Goal: Book appointment/travel/reservation

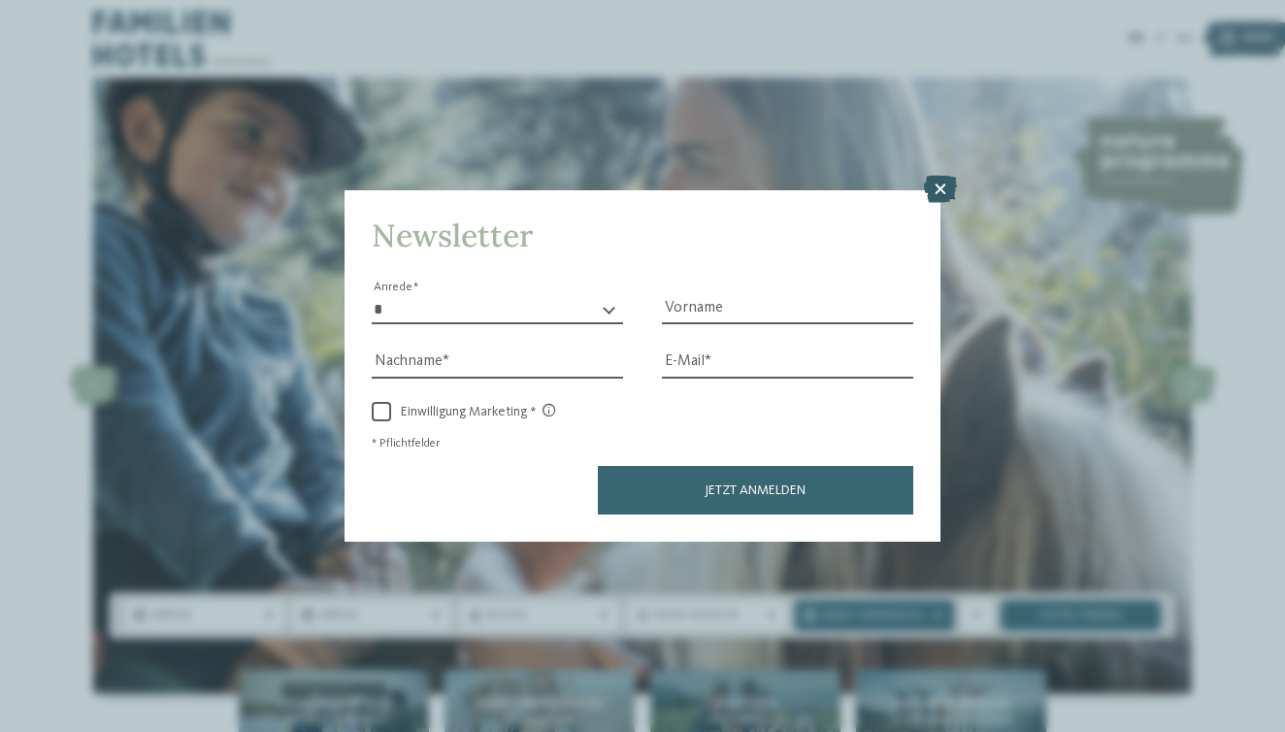
click at [931, 176] on icon at bounding box center [940, 189] width 33 height 27
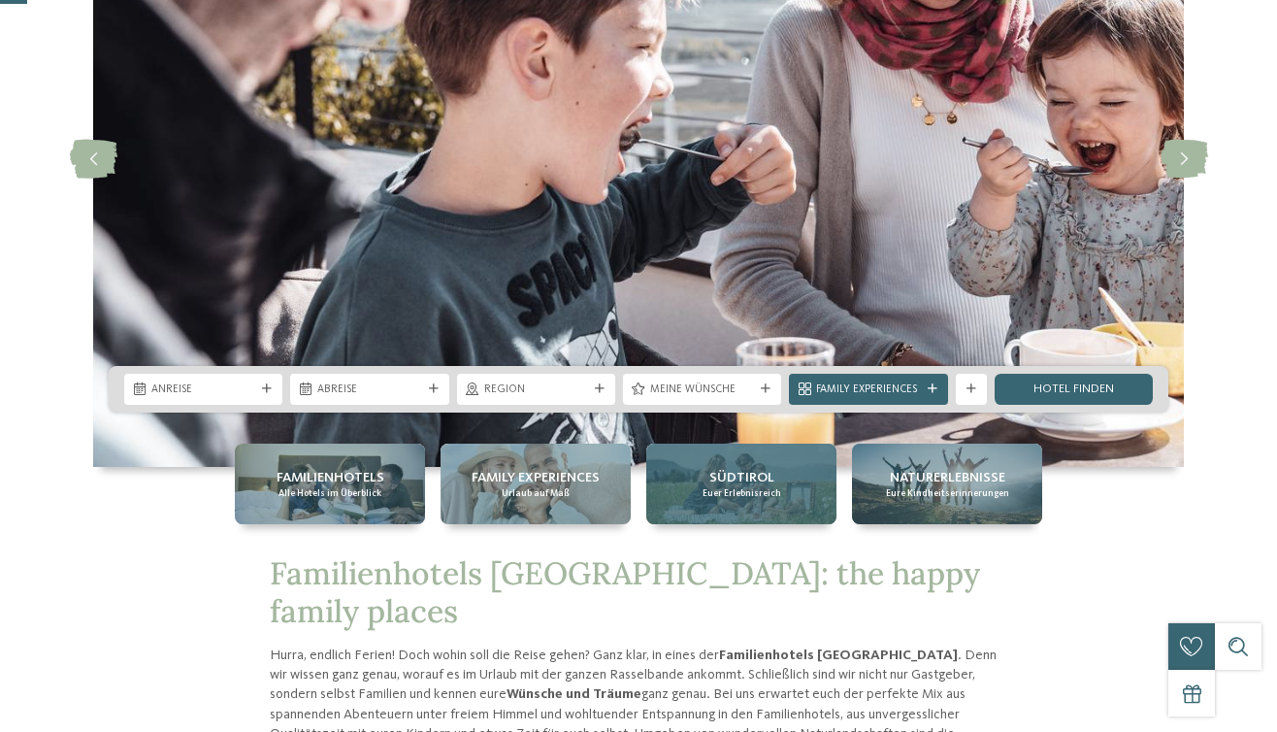
scroll to position [270, 0]
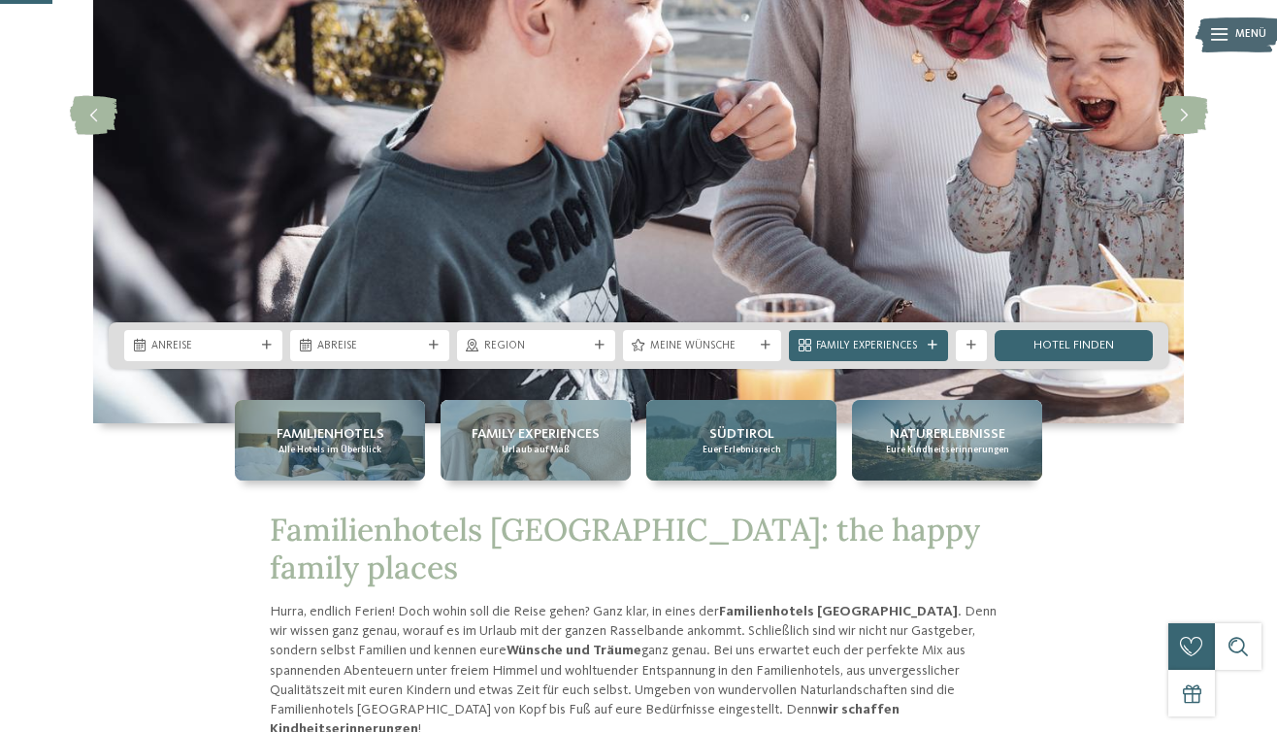
click at [727, 467] on div "Südtirol Euer Erlebnisreich" at bounding box center [741, 440] width 190 height 81
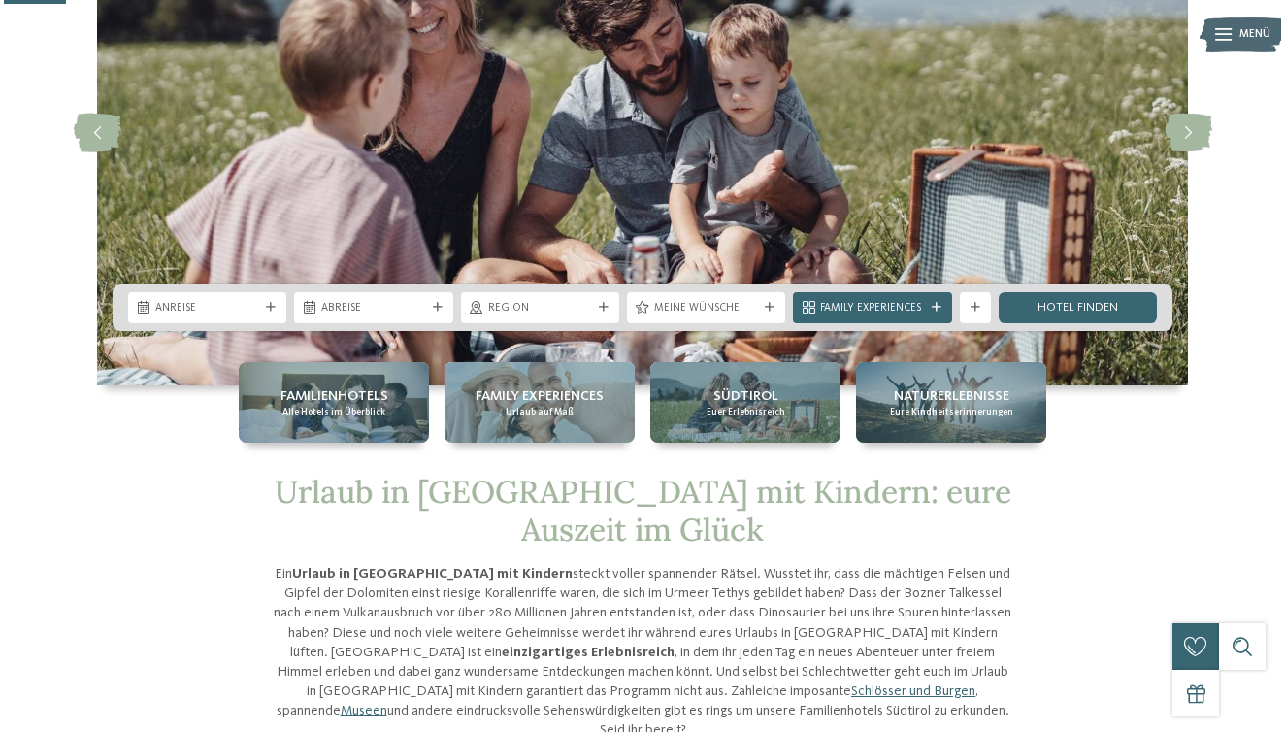
scroll to position [195, 0]
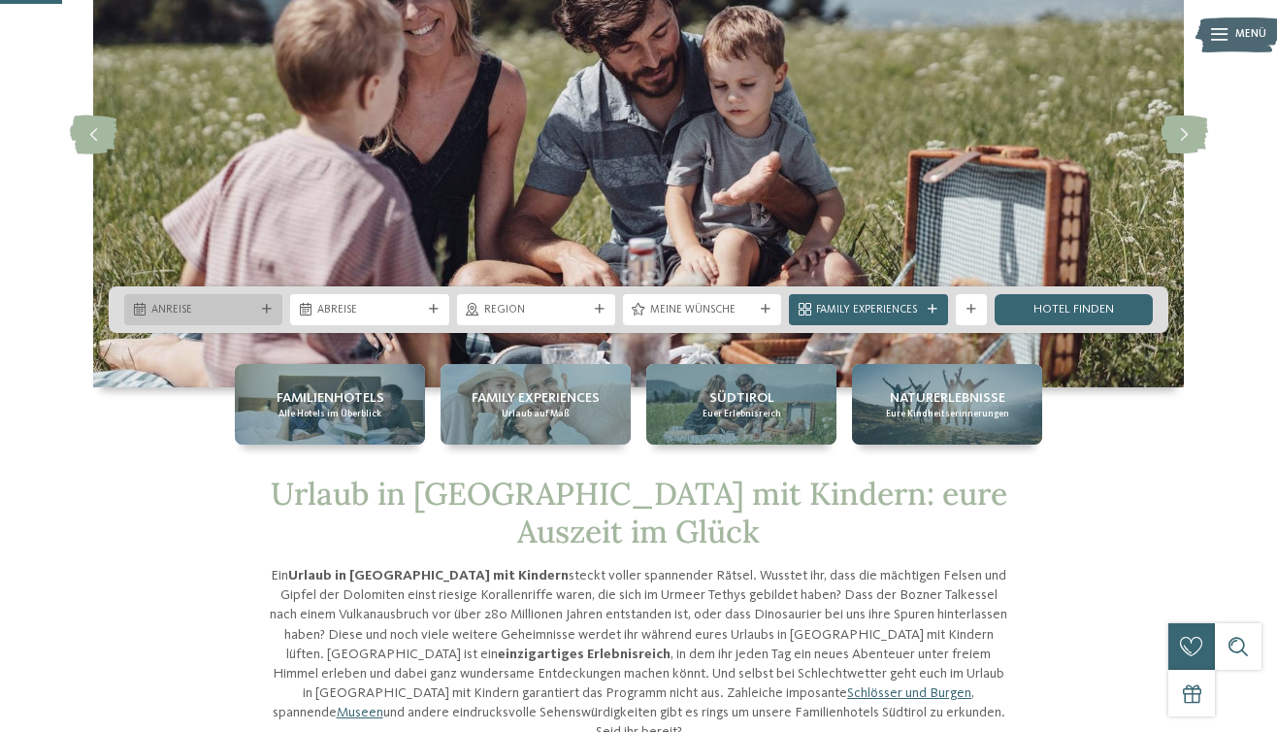
click at [264, 306] on icon at bounding box center [267, 310] width 10 height 10
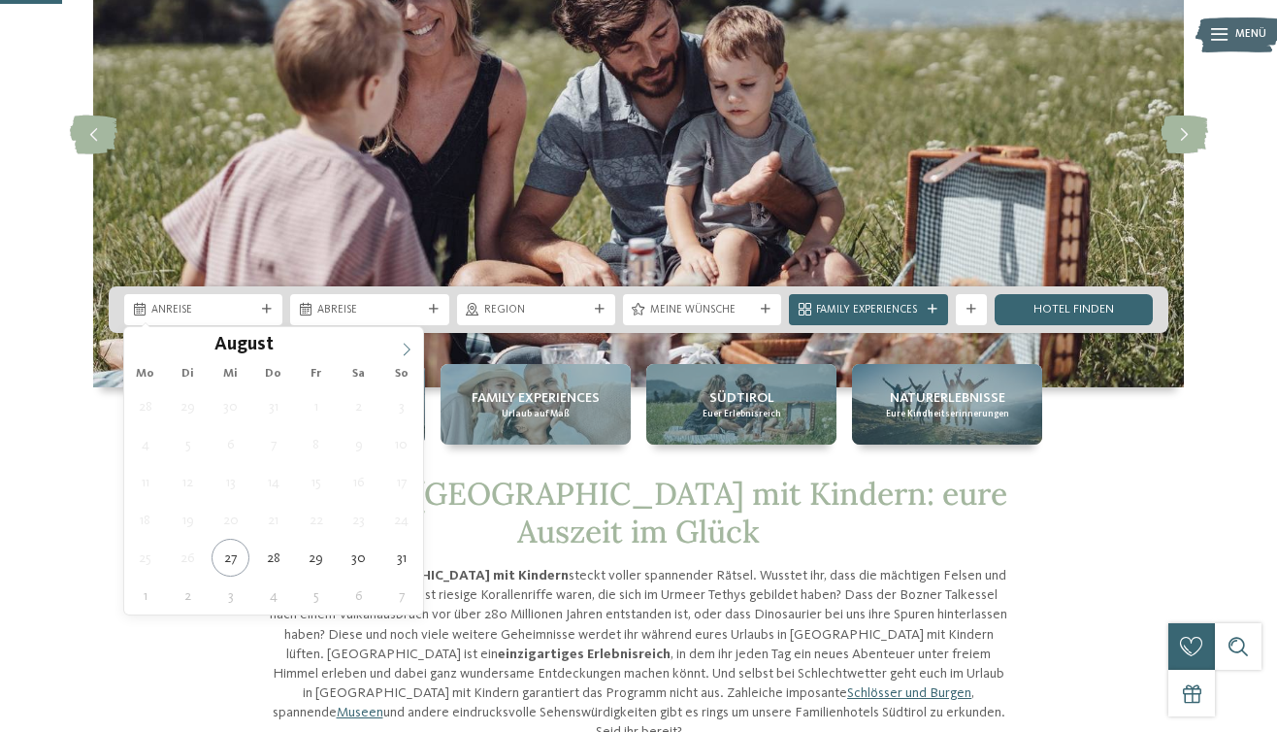
click at [400, 350] on icon at bounding box center [407, 350] width 14 height 14
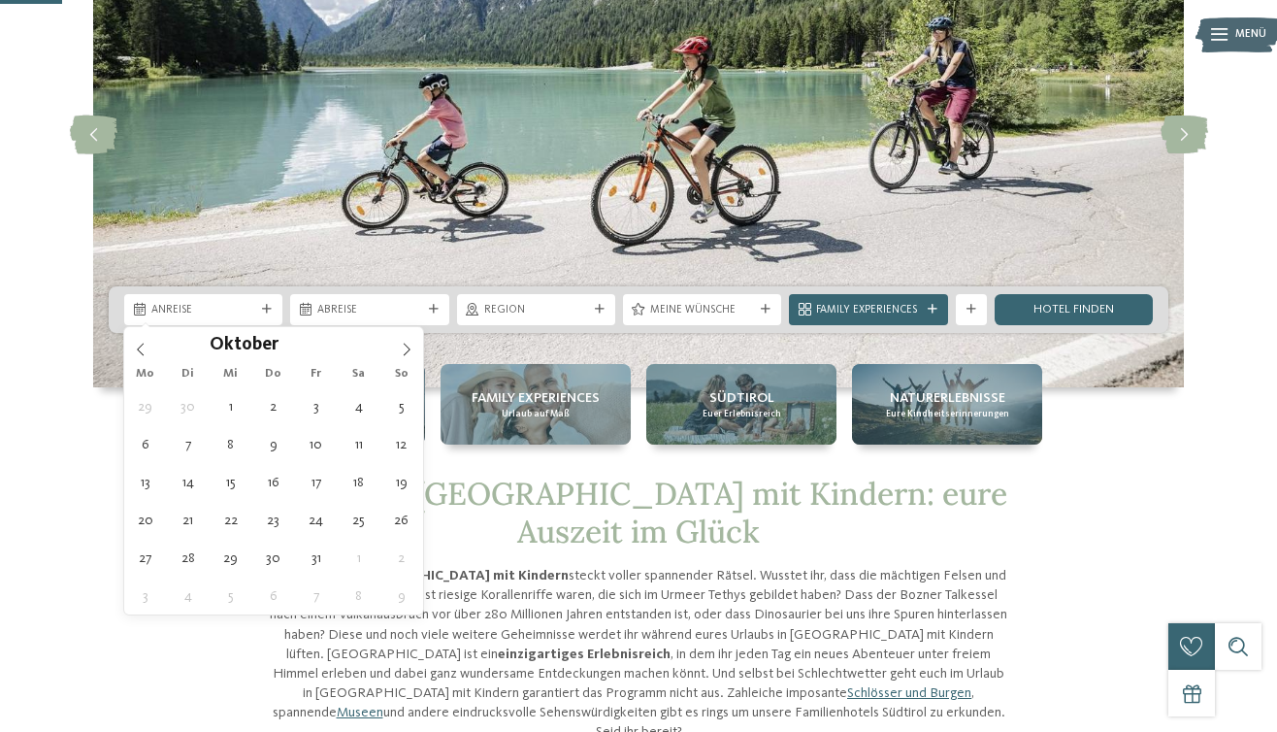
type div "27.10.2025"
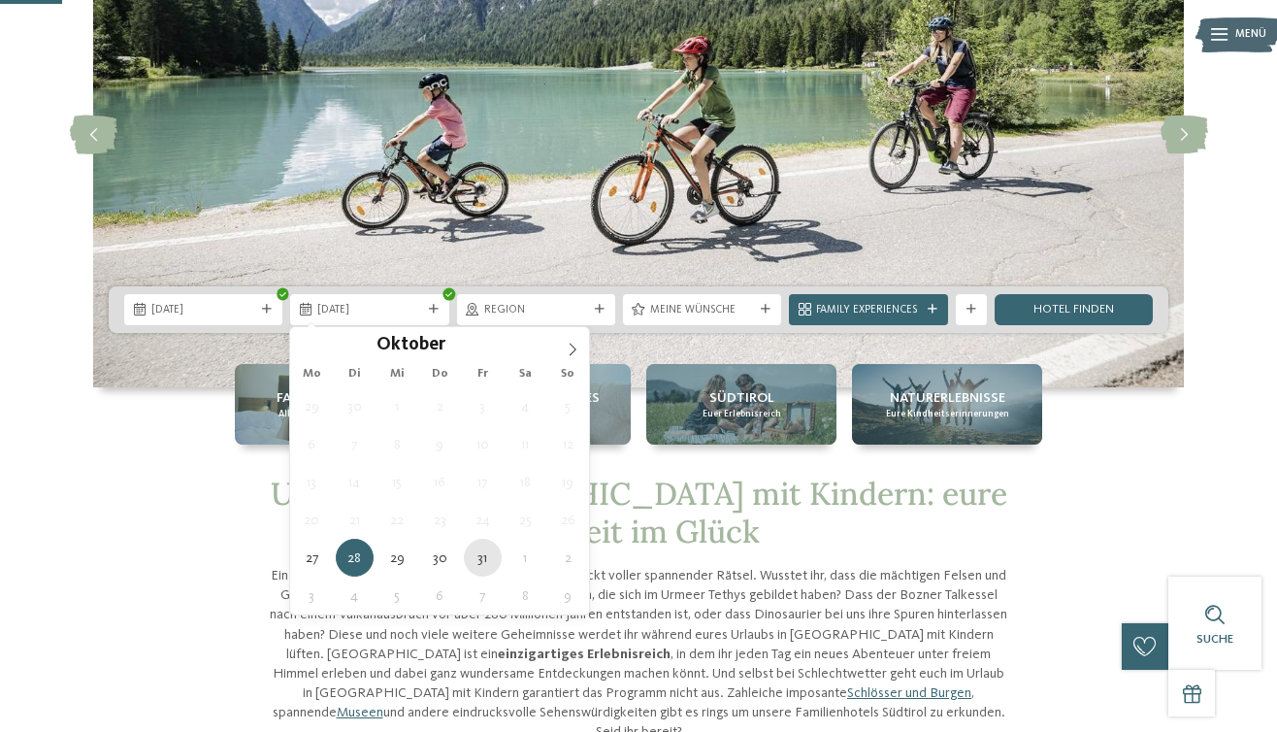
type div "31.10.2025"
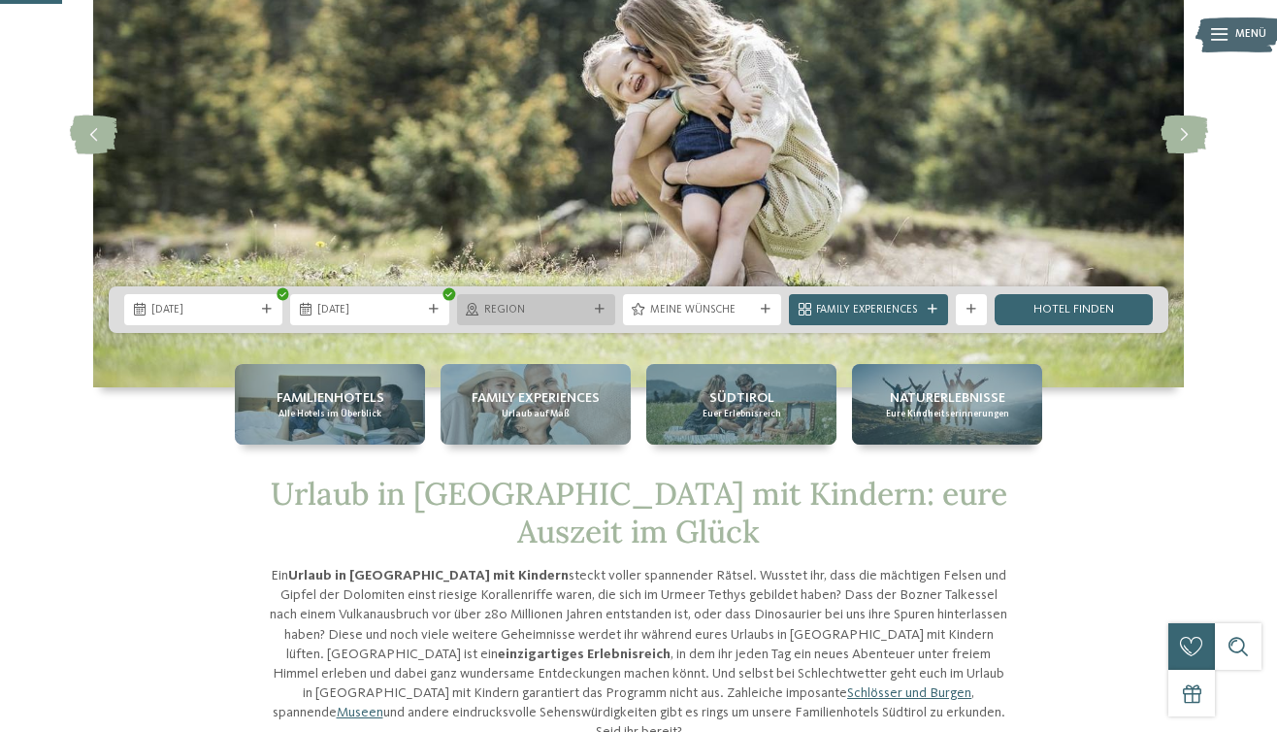
click at [549, 312] on span "Region" at bounding box center [536, 311] width 104 height 16
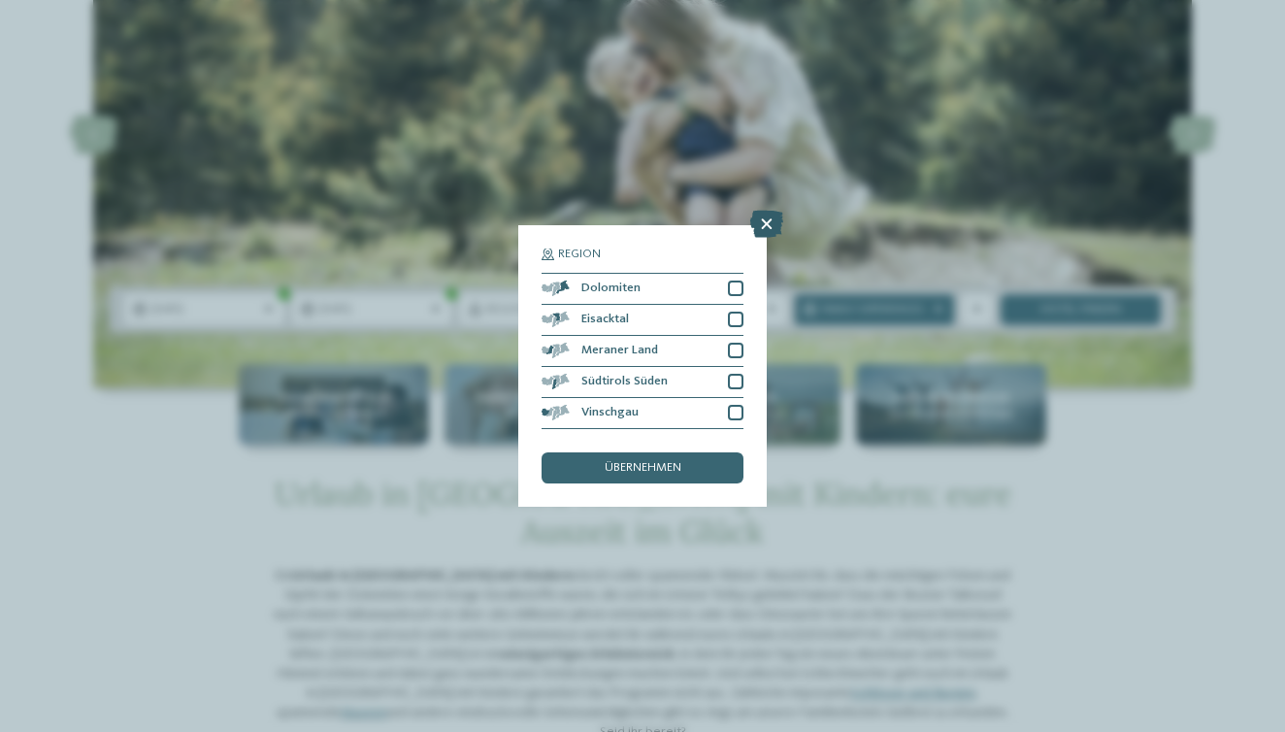
click at [763, 211] on icon at bounding box center [766, 224] width 33 height 27
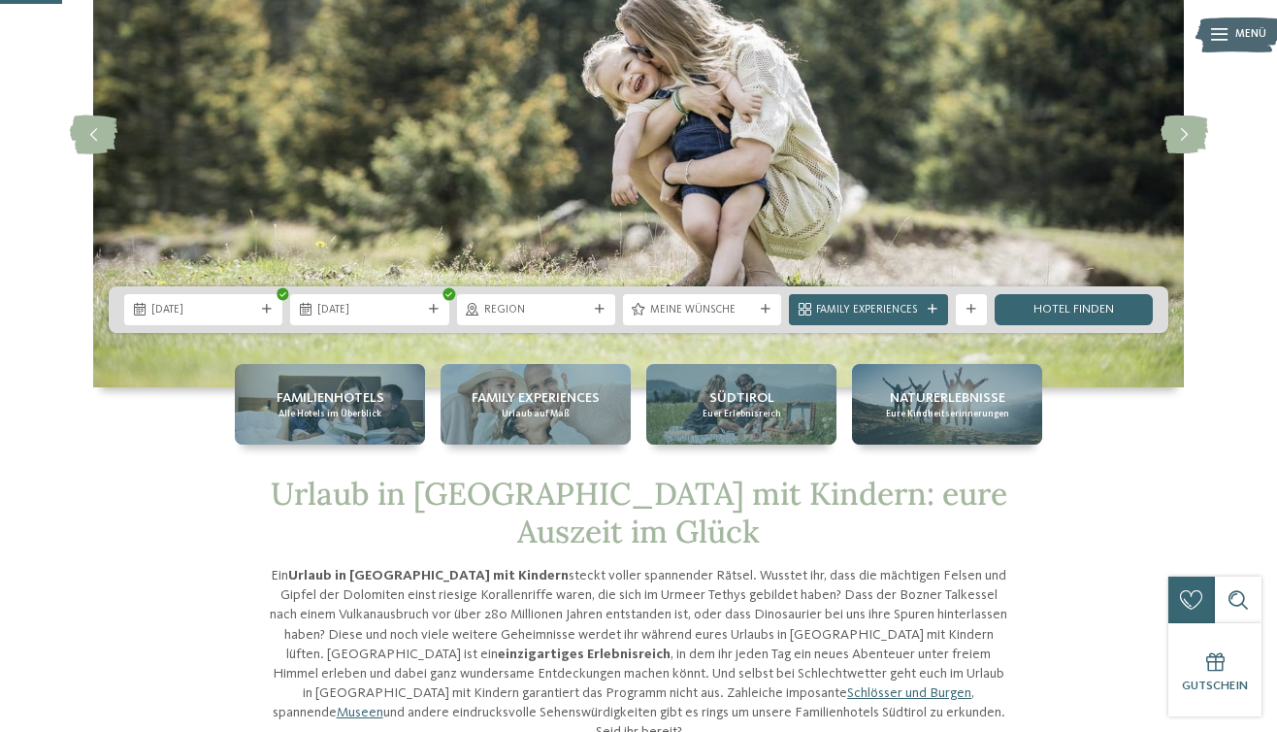
click at [722, 291] on div "27.10.2025 31.10.2025" at bounding box center [639, 309] width 1060 height 47
click at [721, 317] on span "Meine Wünsche" at bounding box center [702, 311] width 104 height 16
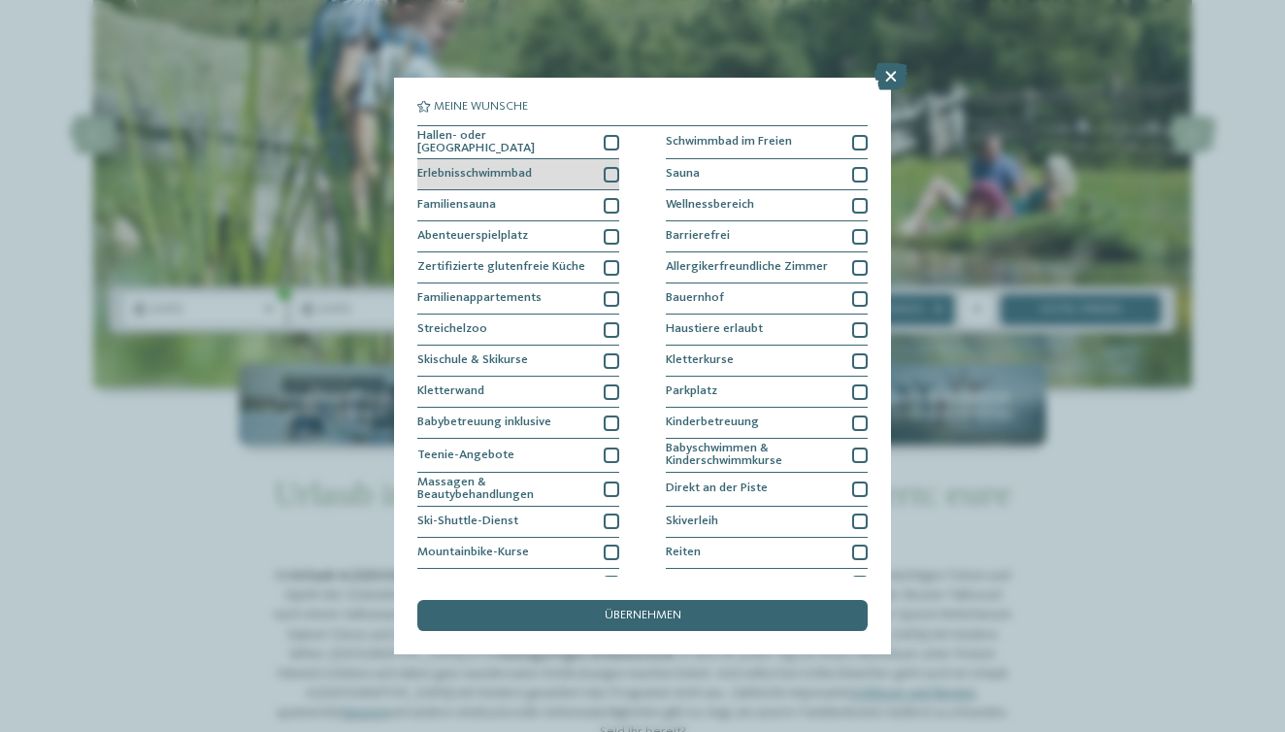
click at [605, 172] on div at bounding box center [612, 175] width 16 height 16
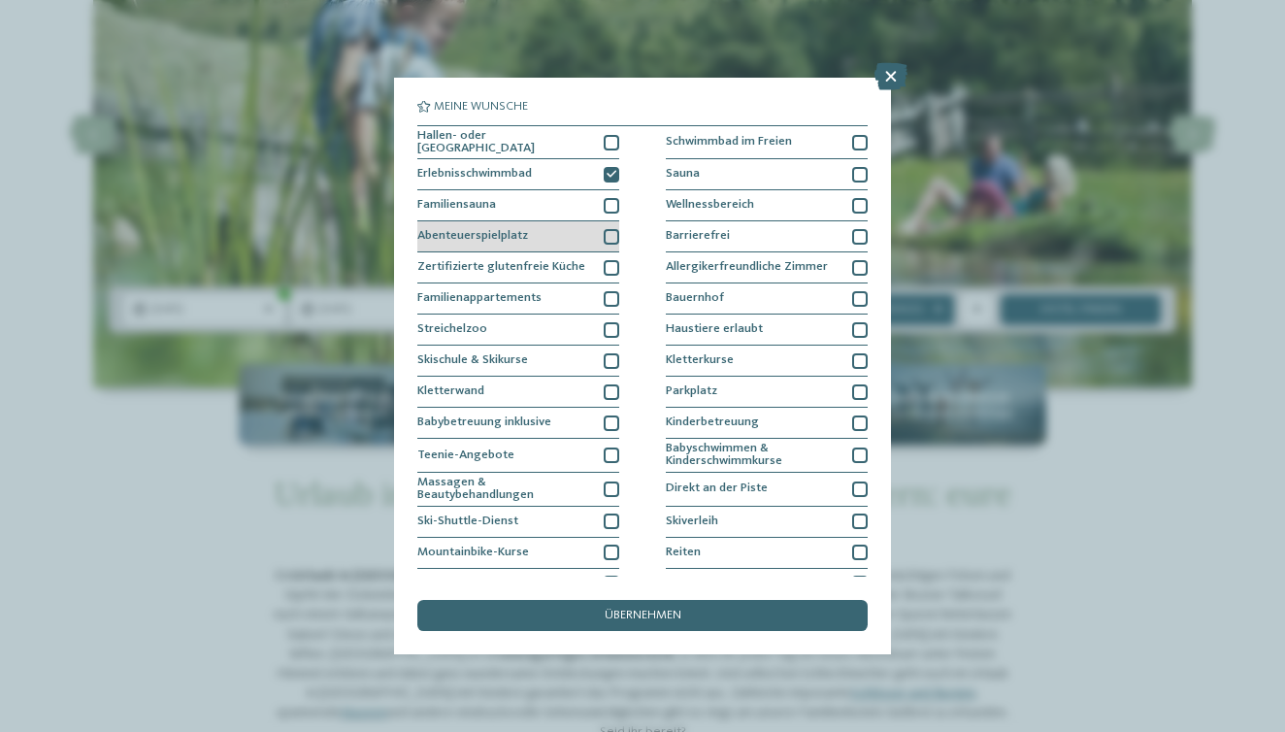
click at [608, 239] on div at bounding box center [612, 237] width 16 height 16
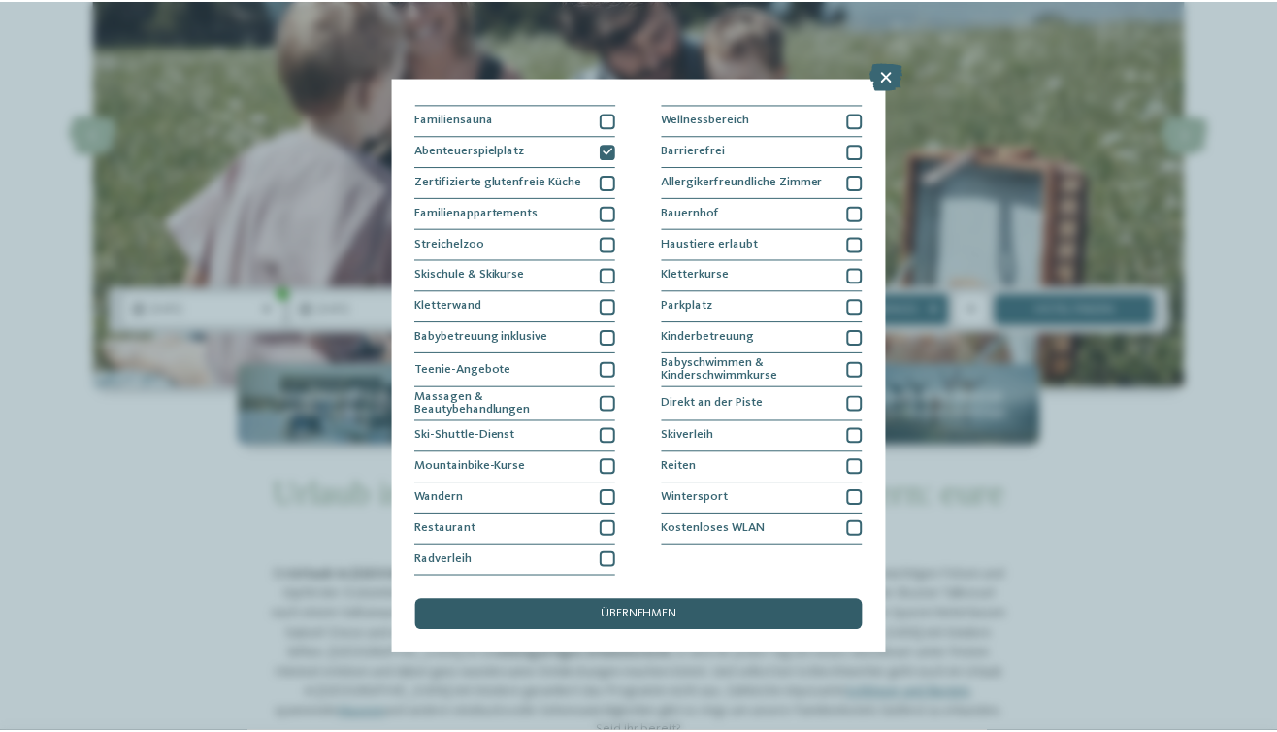
scroll to position [239, 0]
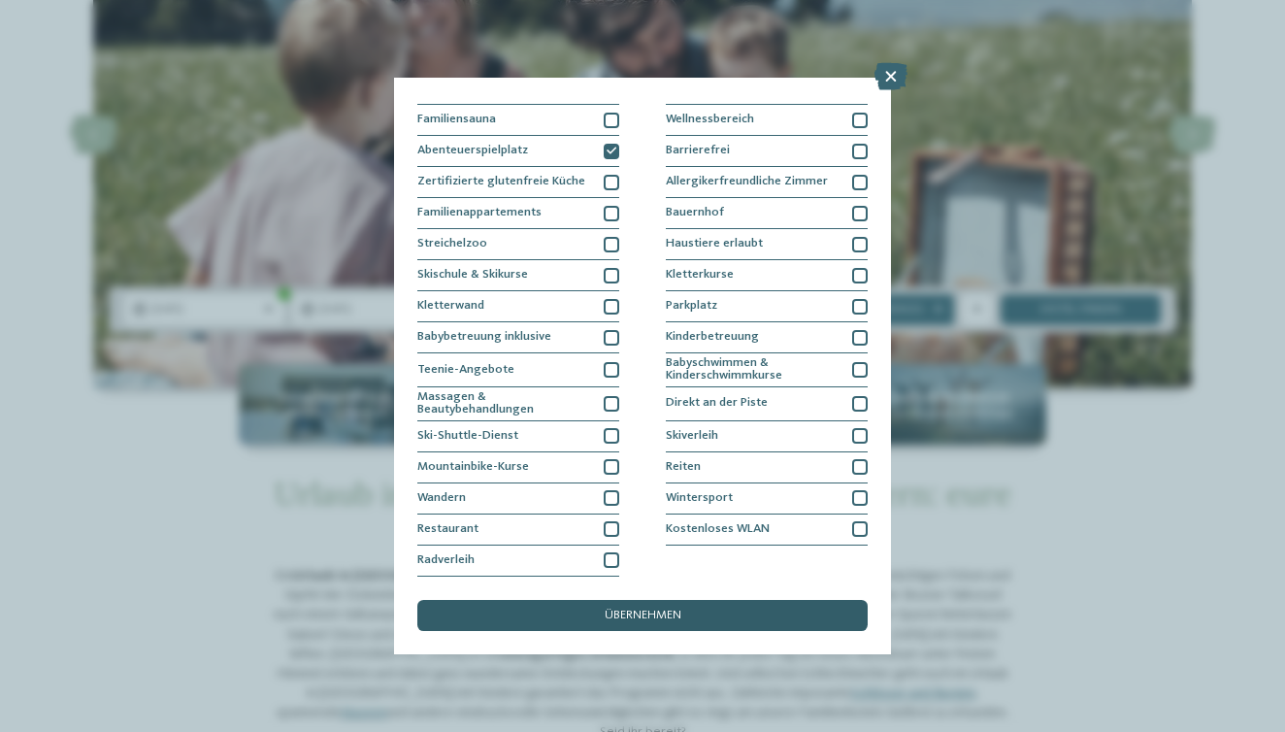
click at [676, 610] on span "übernehmen" at bounding box center [643, 616] width 77 height 13
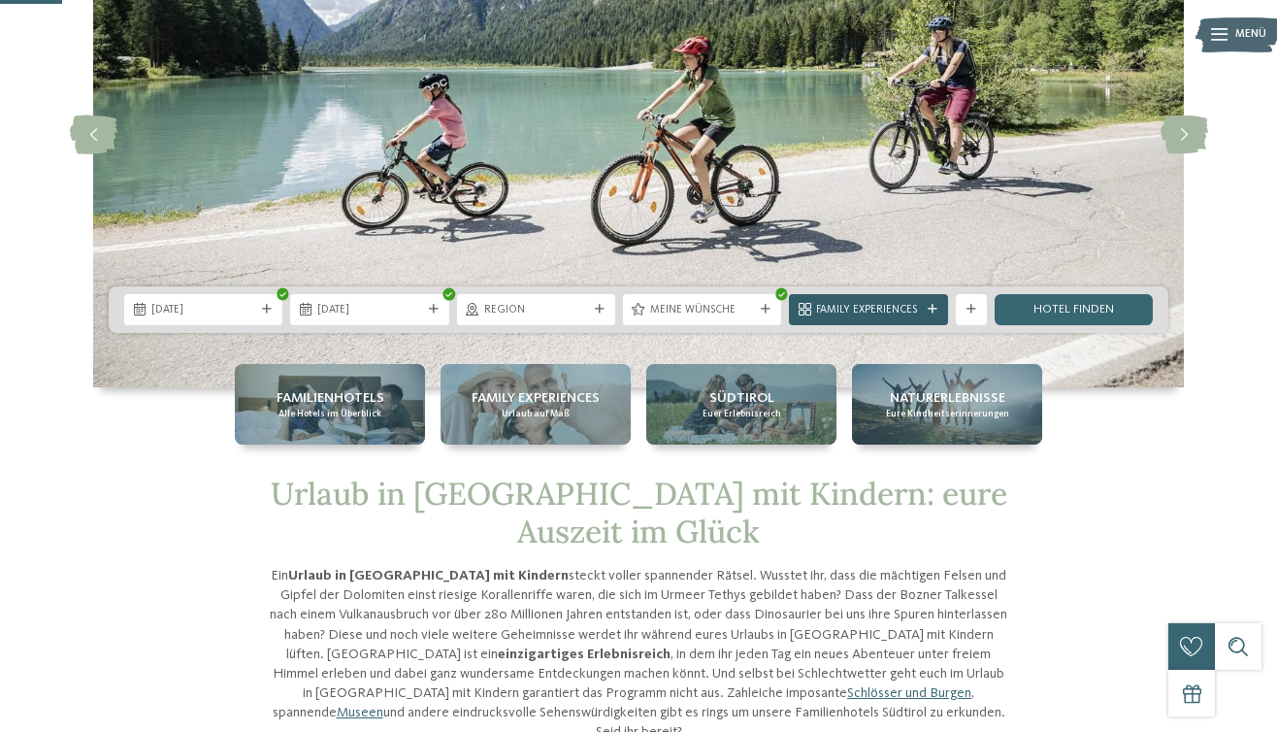
click at [914, 317] on span "Family Experiences" at bounding box center [868, 311] width 104 height 16
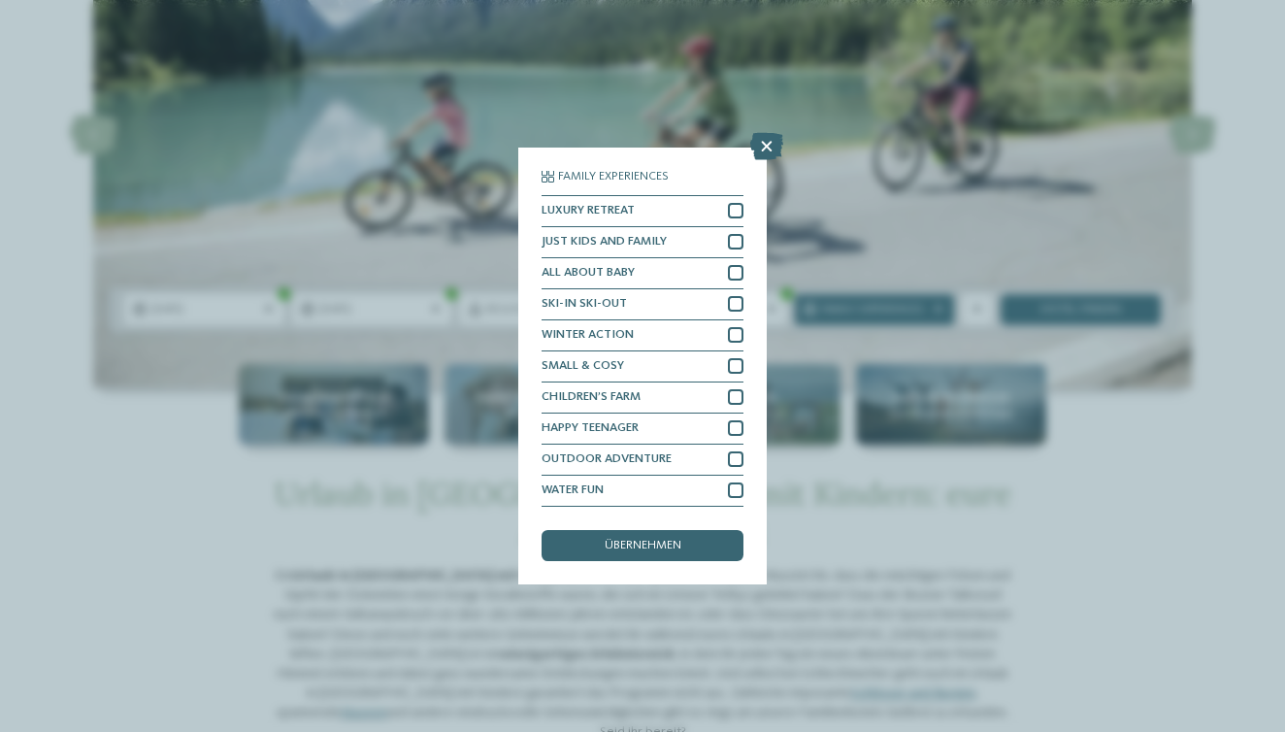
click at [764, 61] on div "Family Experiences LUXURY RETREAT JUST KIDS AND FAMILY" at bounding box center [642, 366] width 1285 height 732
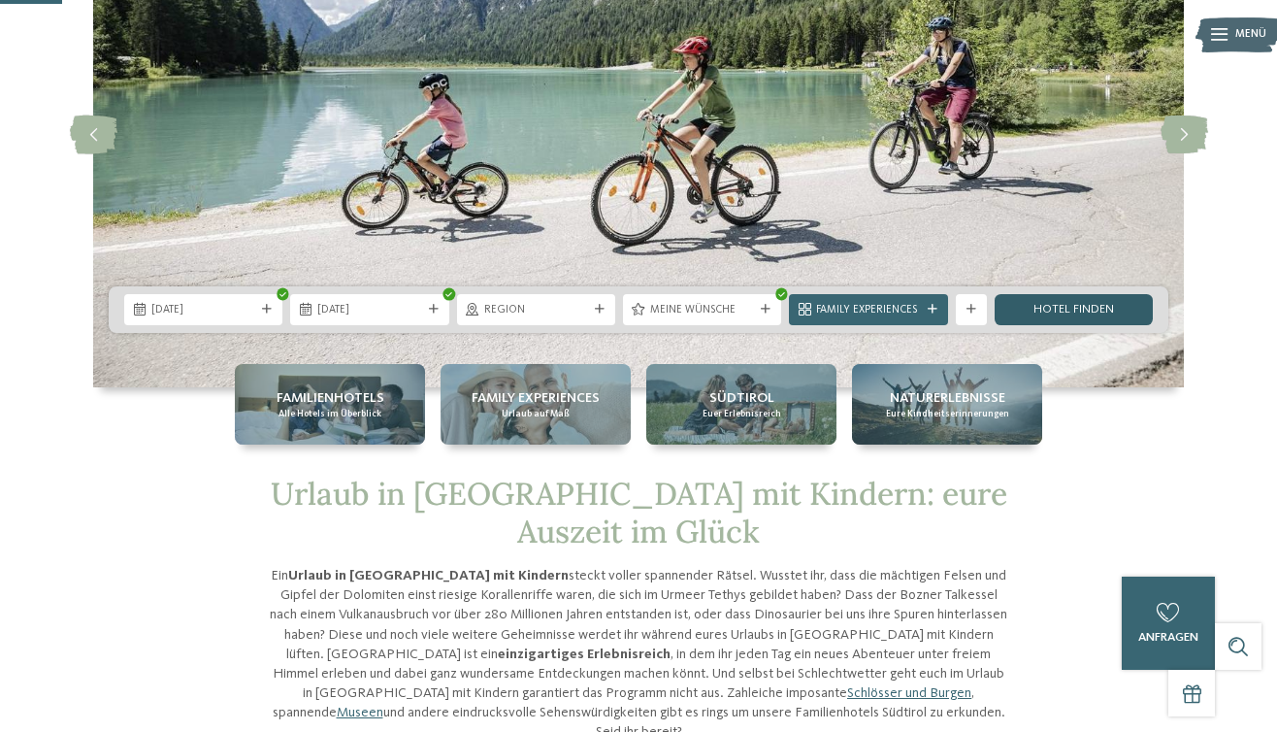
click at [1060, 312] on link "Hotel finden" at bounding box center [1074, 309] width 158 height 31
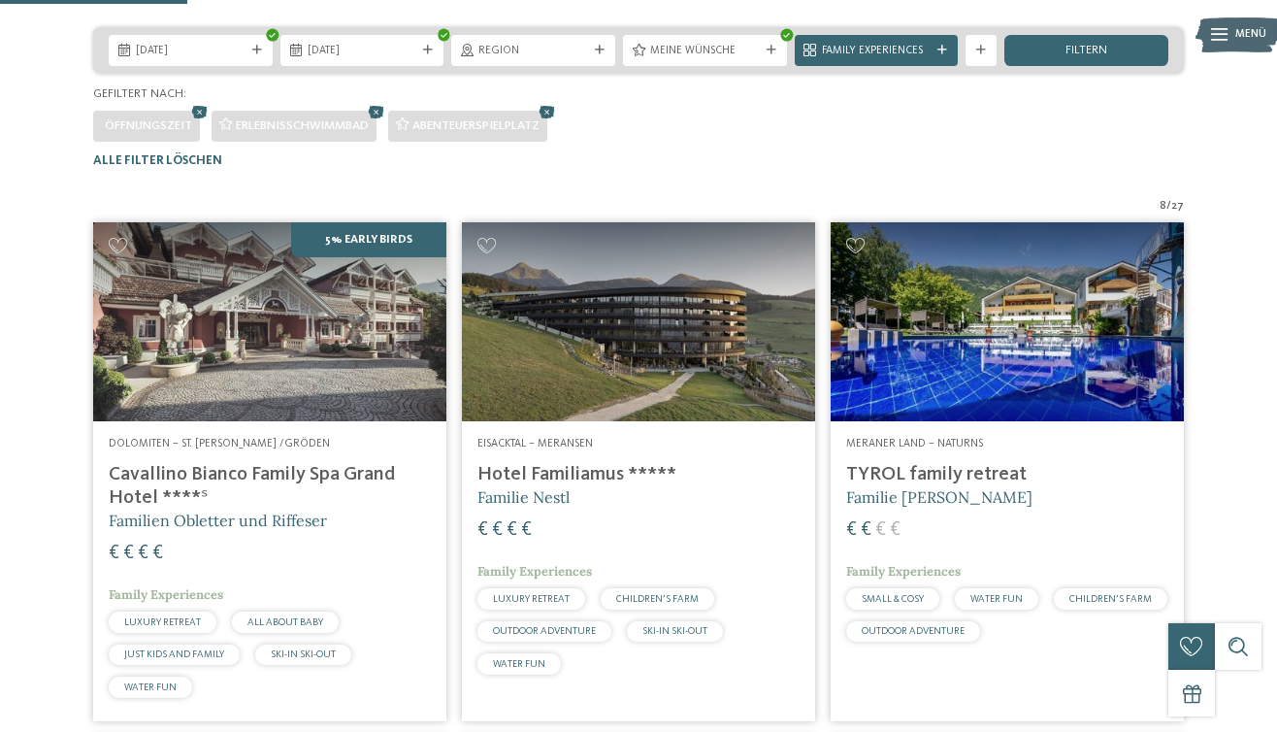
scroll to position [336, 0]
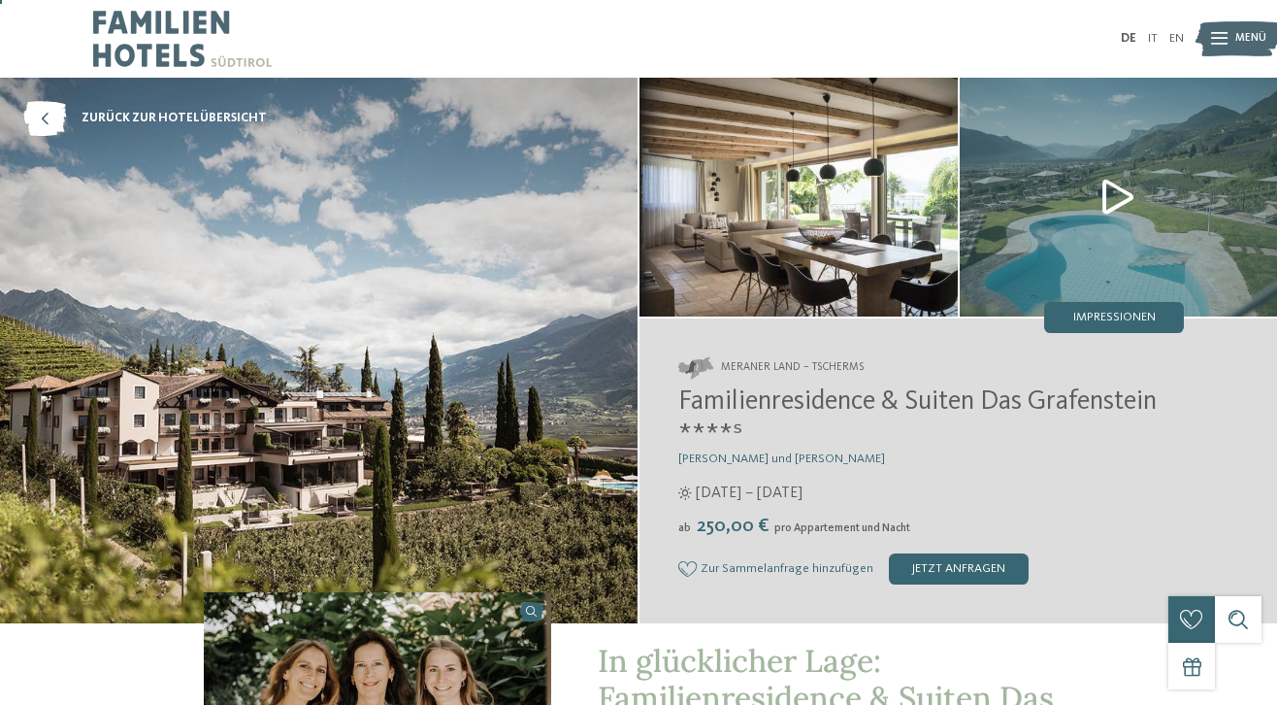
scroll to position [8, 0]
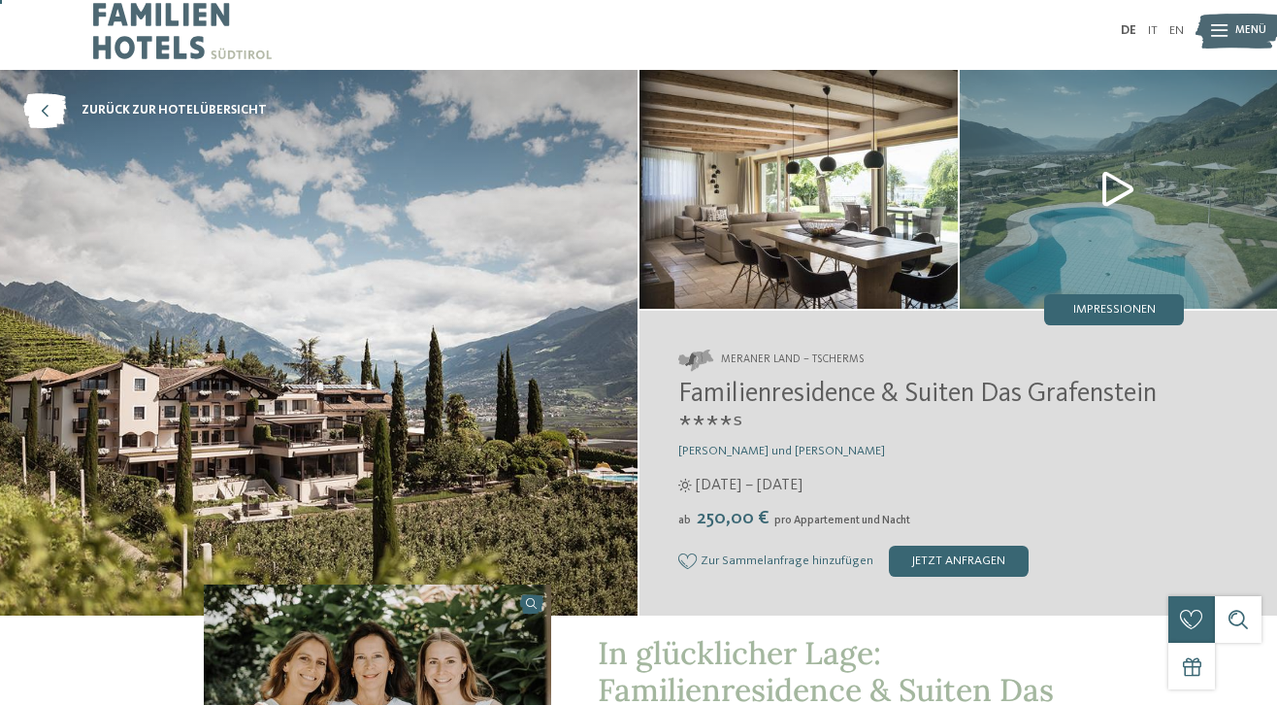
click at [1103, 204] on img at bounding box center [1119, 189] width 318 height 239
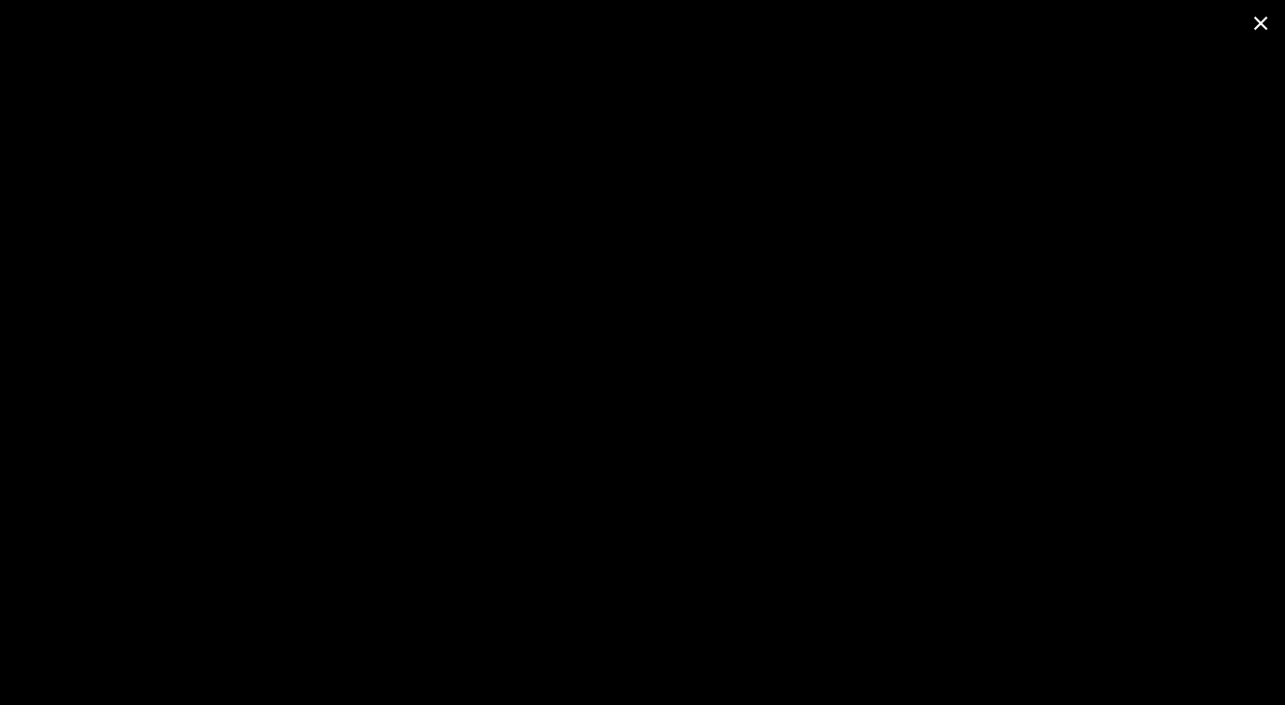
click at [1262, 23] on span at bounding box center [1261, 23] width 49 height 46
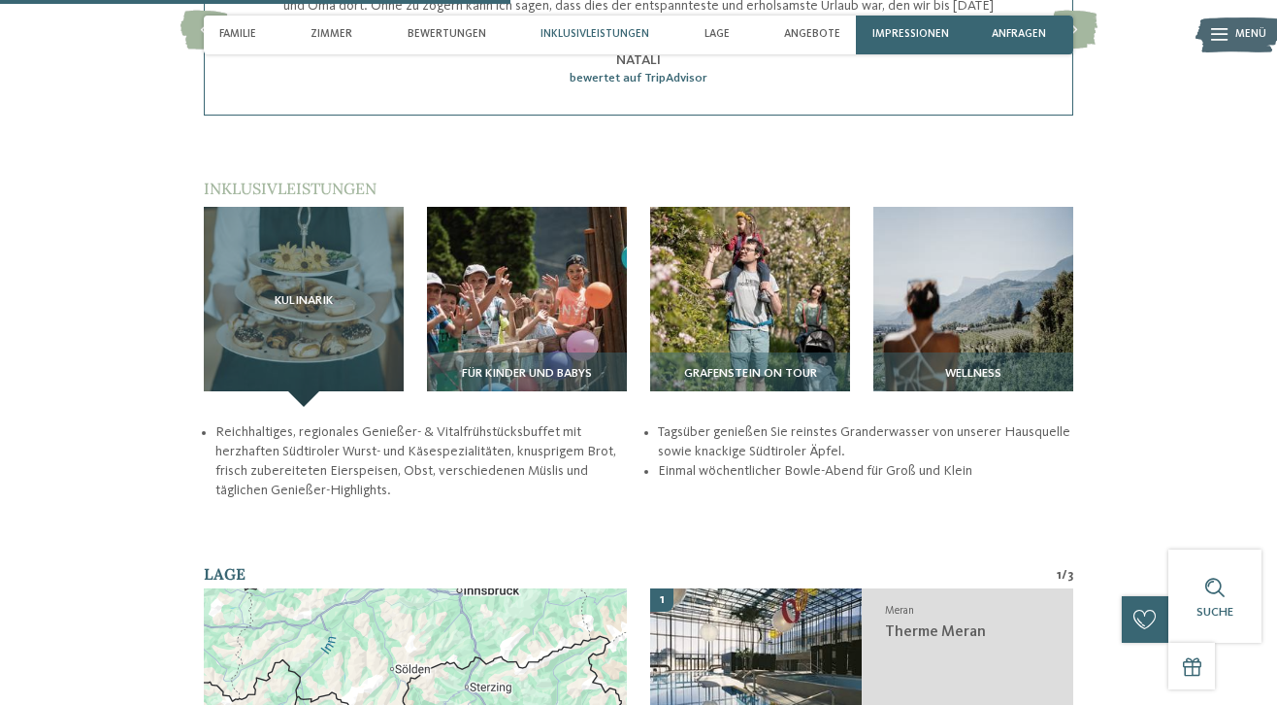
scroll to position [2050, 0]
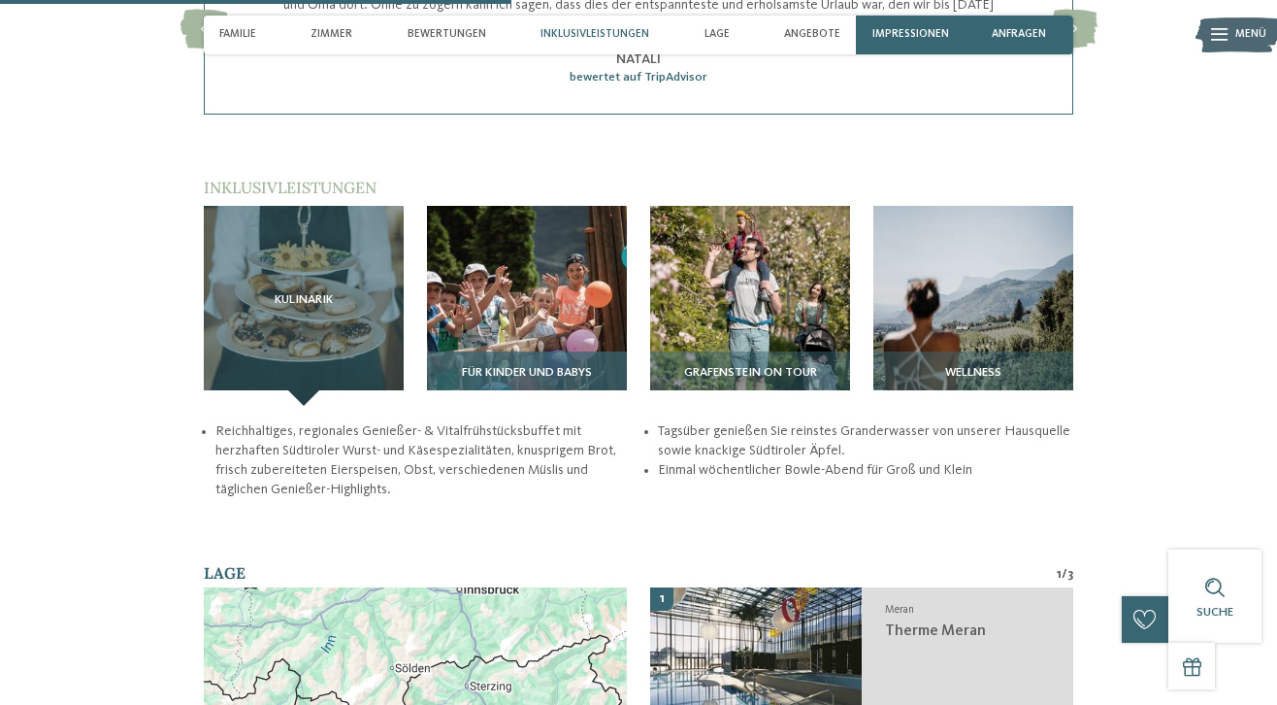
click at [541, 241] on img at bounding box center [527, 306] width 200 height 200
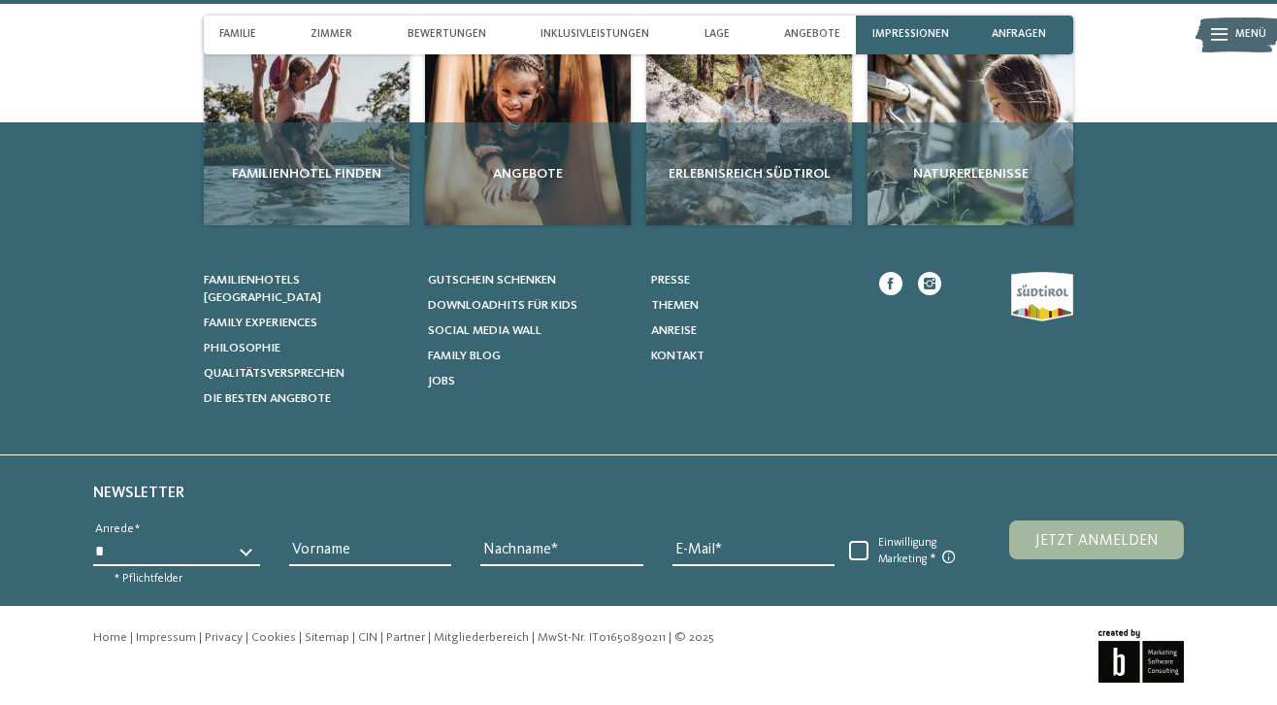
scroll to position [5225, 0]
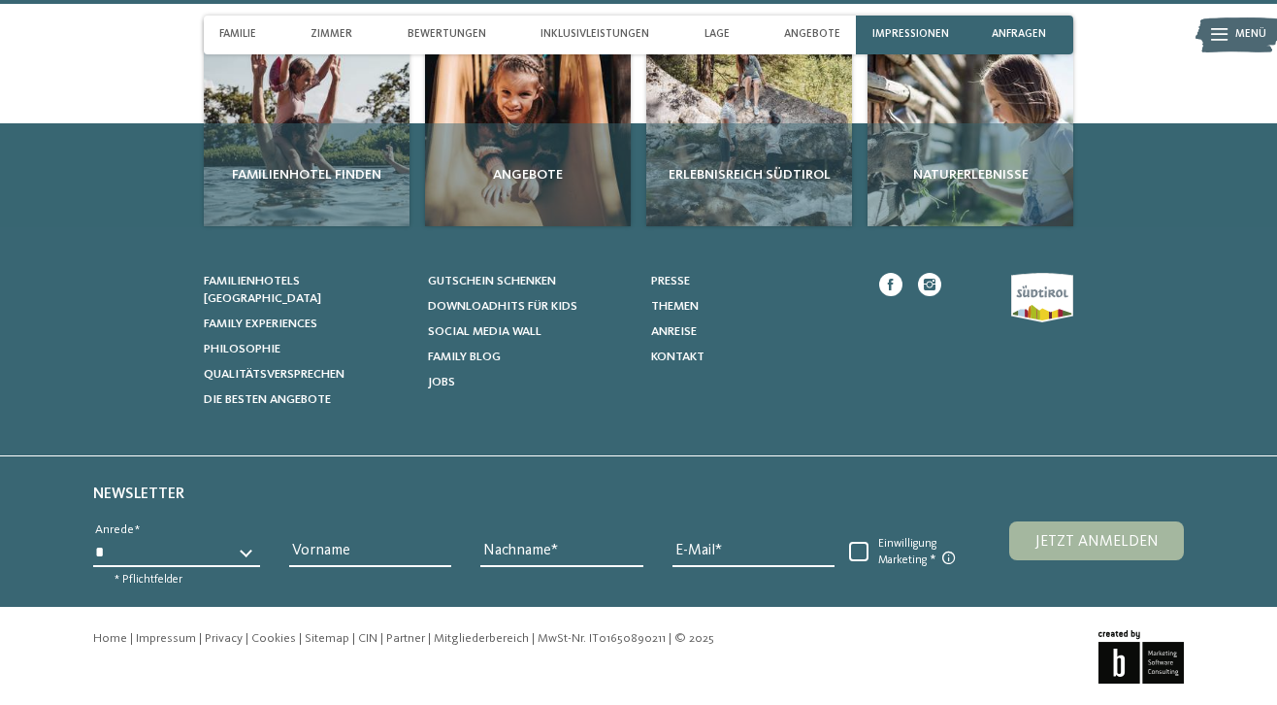
click at [1228, 34] on icon at bounding box center [1219, 35] width 17 height 13
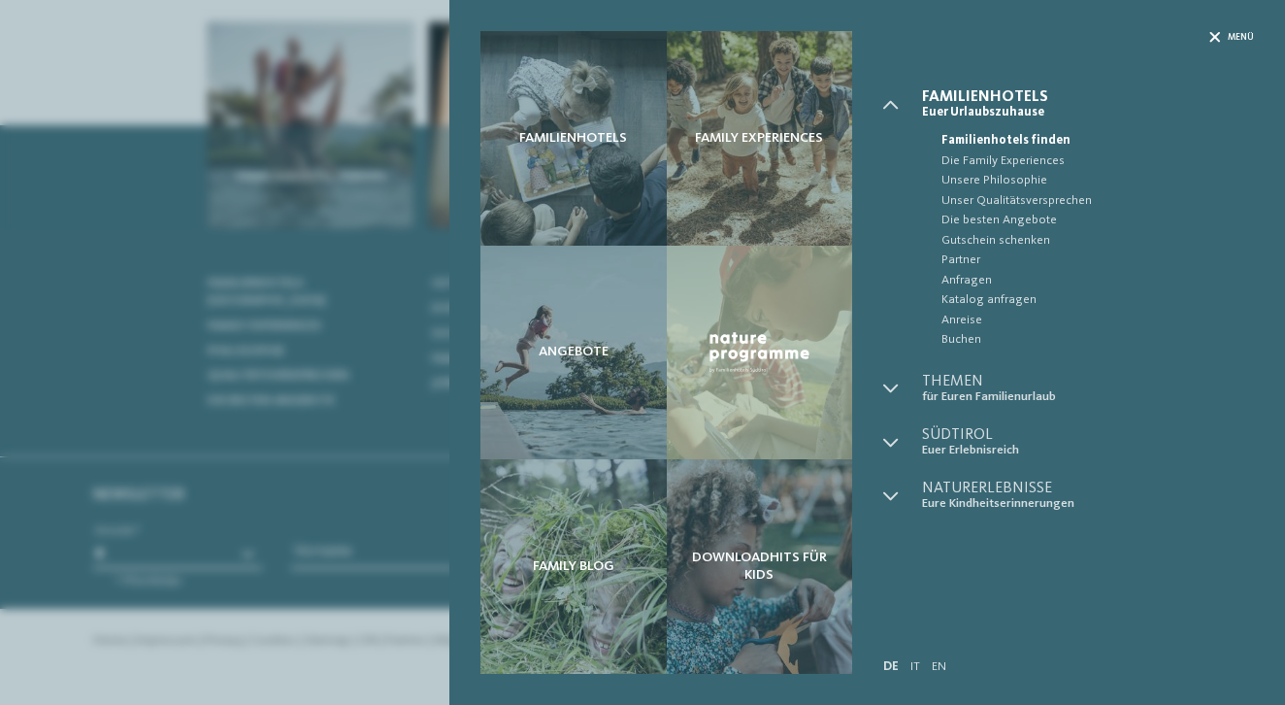
click at [1245, 39] on span "Menü" at bounding box center [1241, 37] width 26 height 13
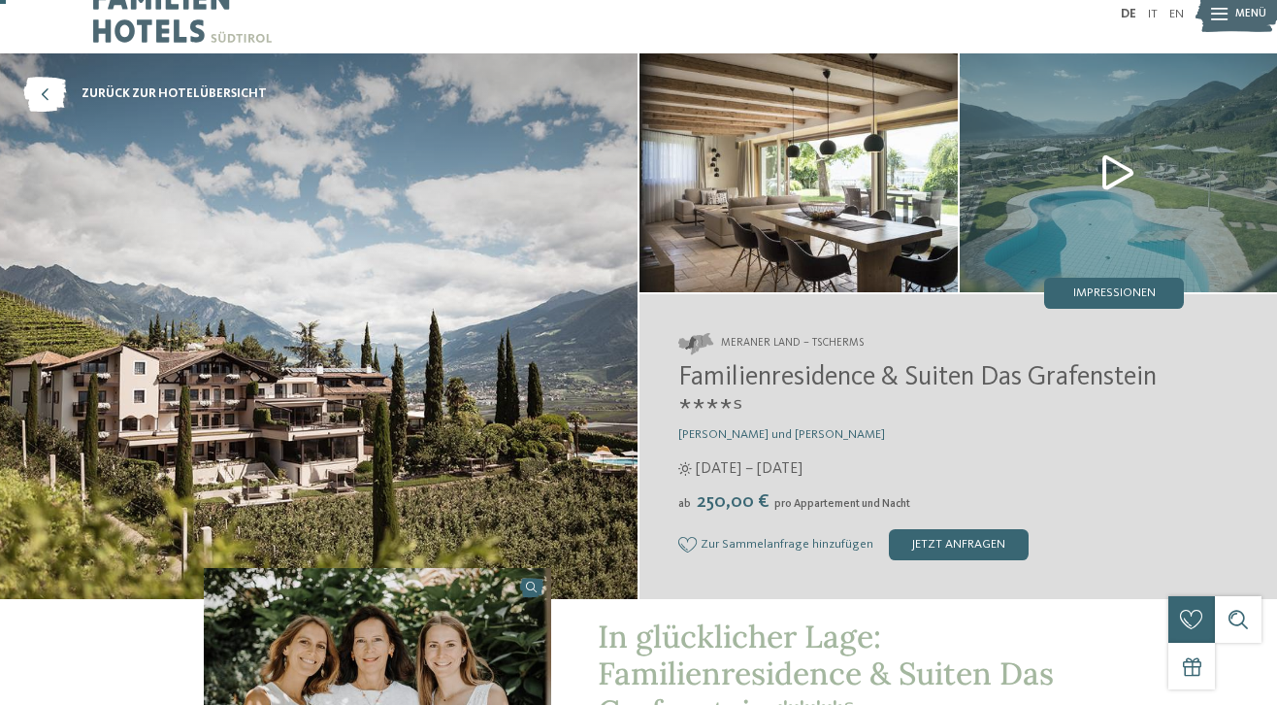
scroll to position [27, 0]
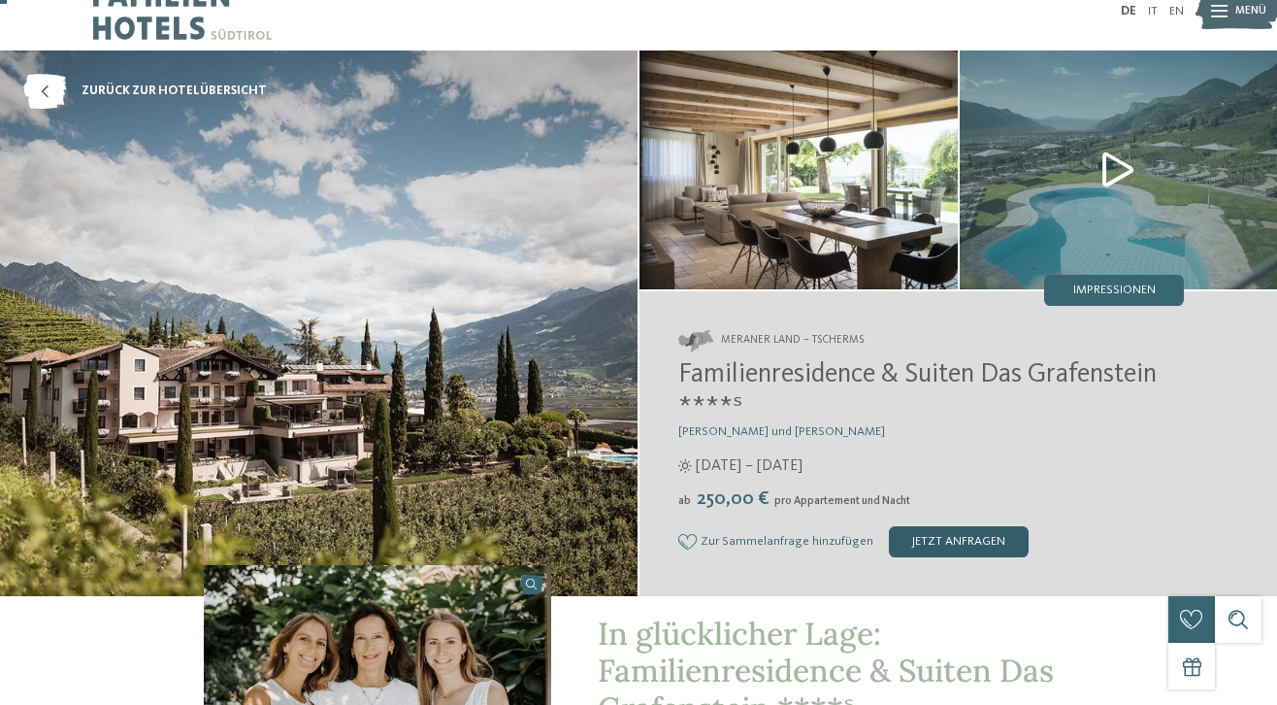
click at [943, 536] on div "jetzt anfragen" at bounding box center [959, 541] width 140 height 31
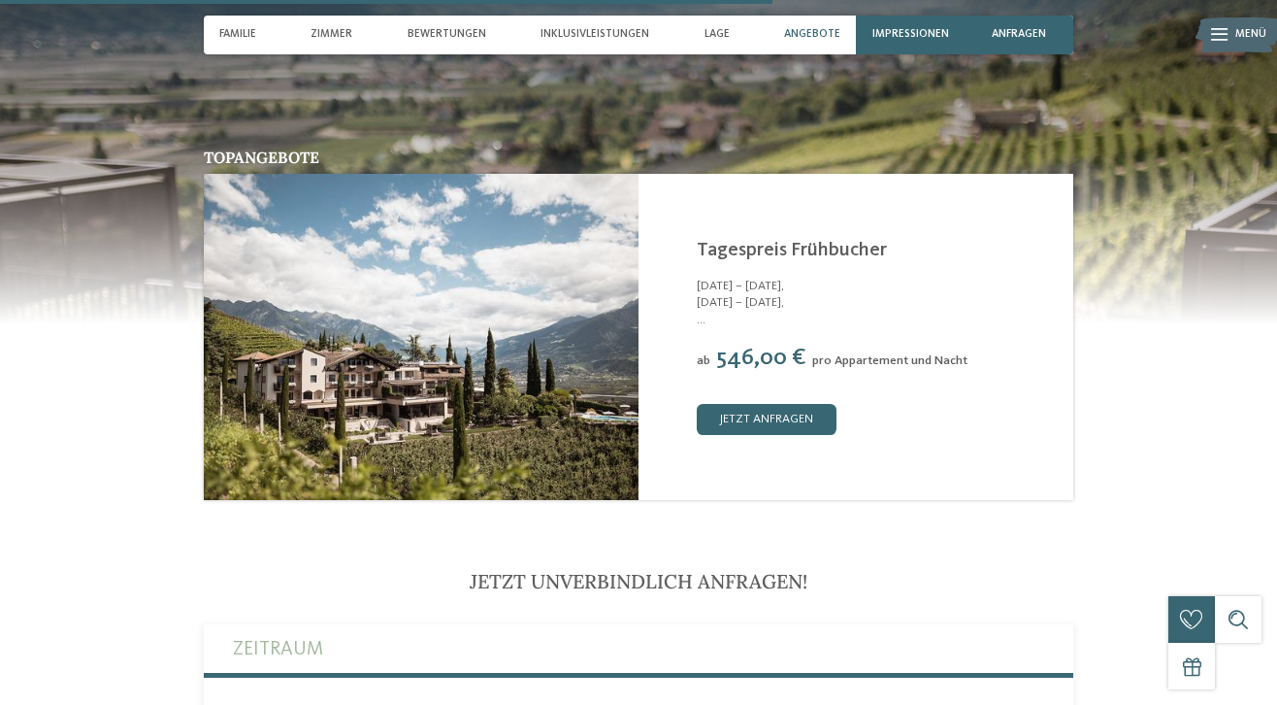
scroll to position [3053, 0]
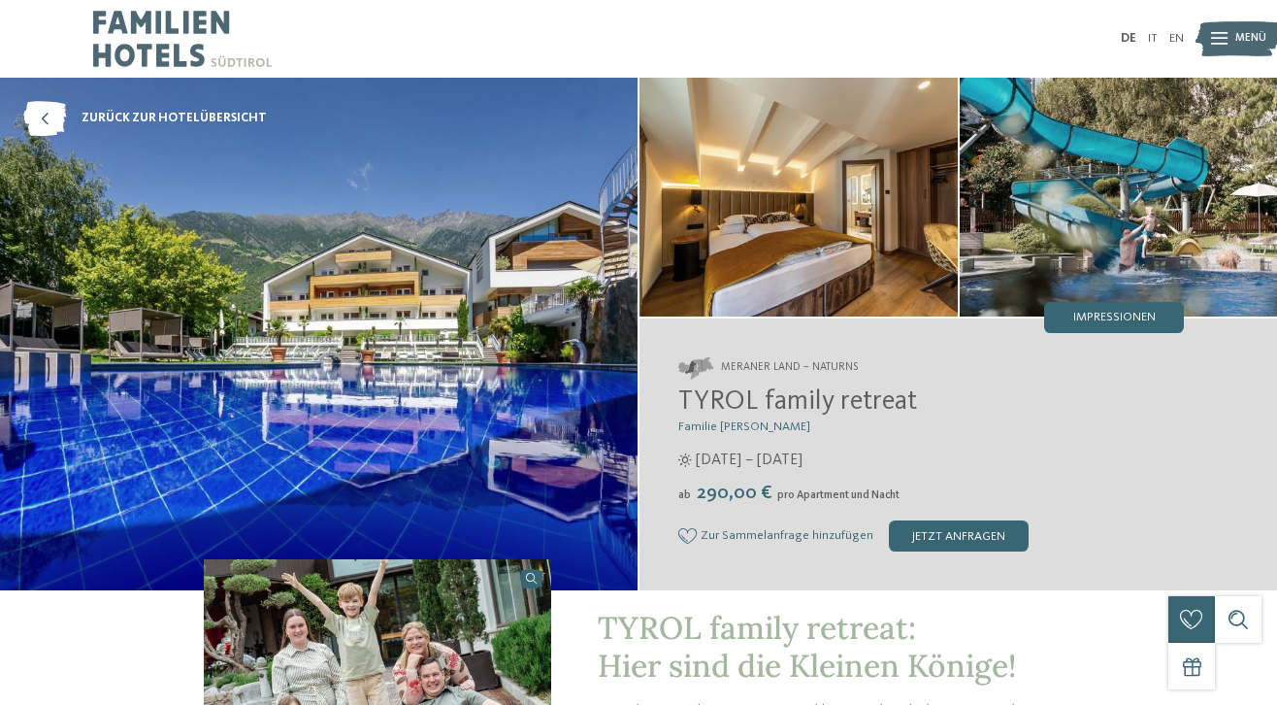
click at [1129, 212] on img at bounding box center [1119, 197] width 318 height 239
click at [1235, 50] on img at bounding box center [1238, 38] width 85 height 43
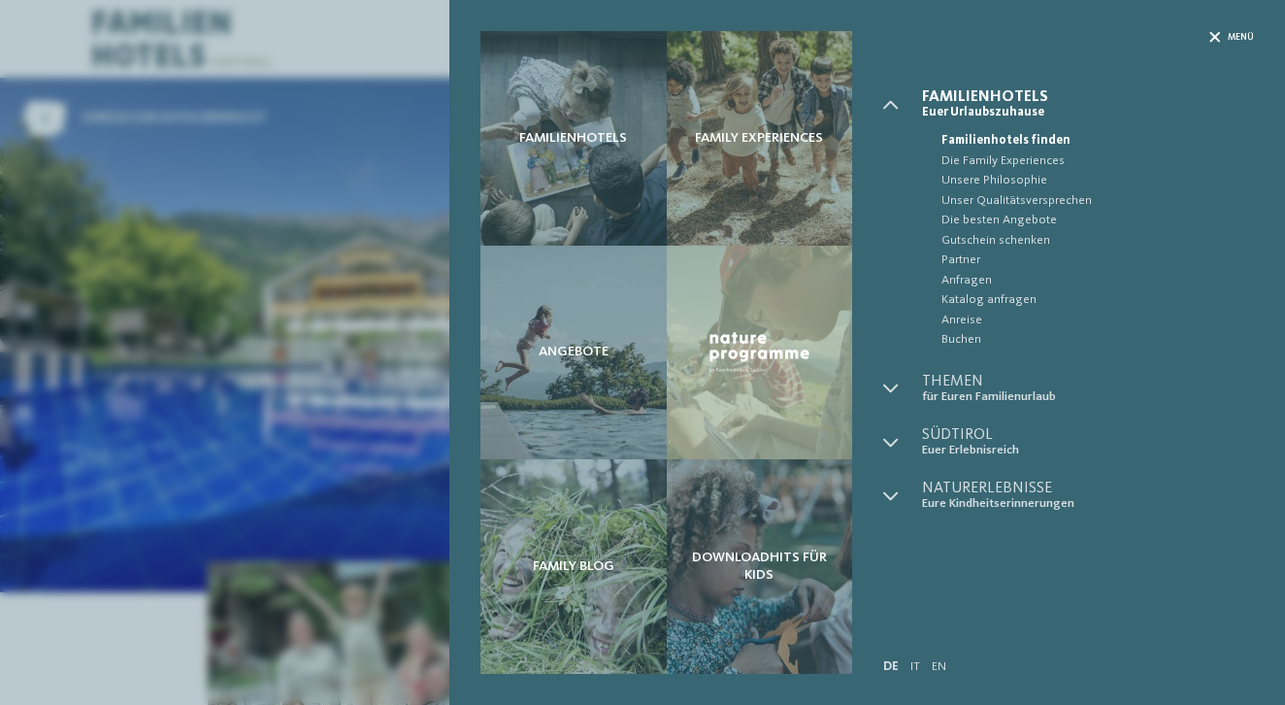
click at [1217, 34] on icon at bounding box center [1214, 37] width 11 height 11
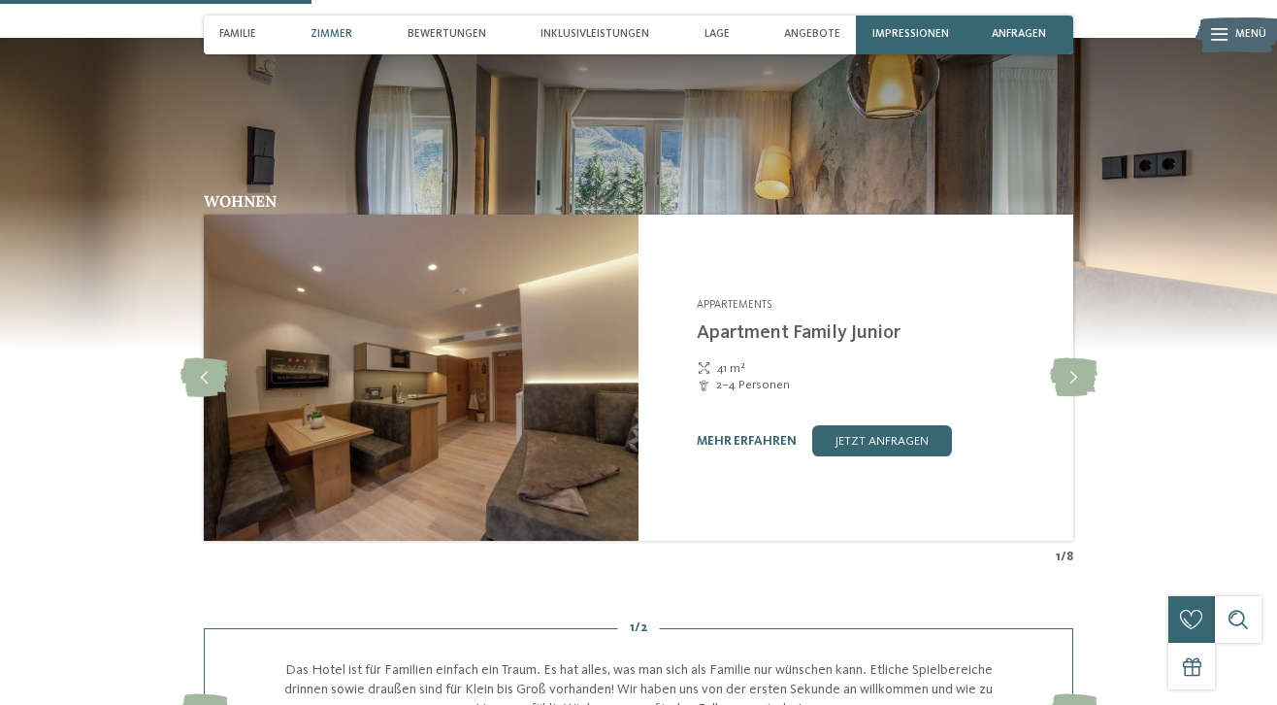
scroll to position [1319, 0]
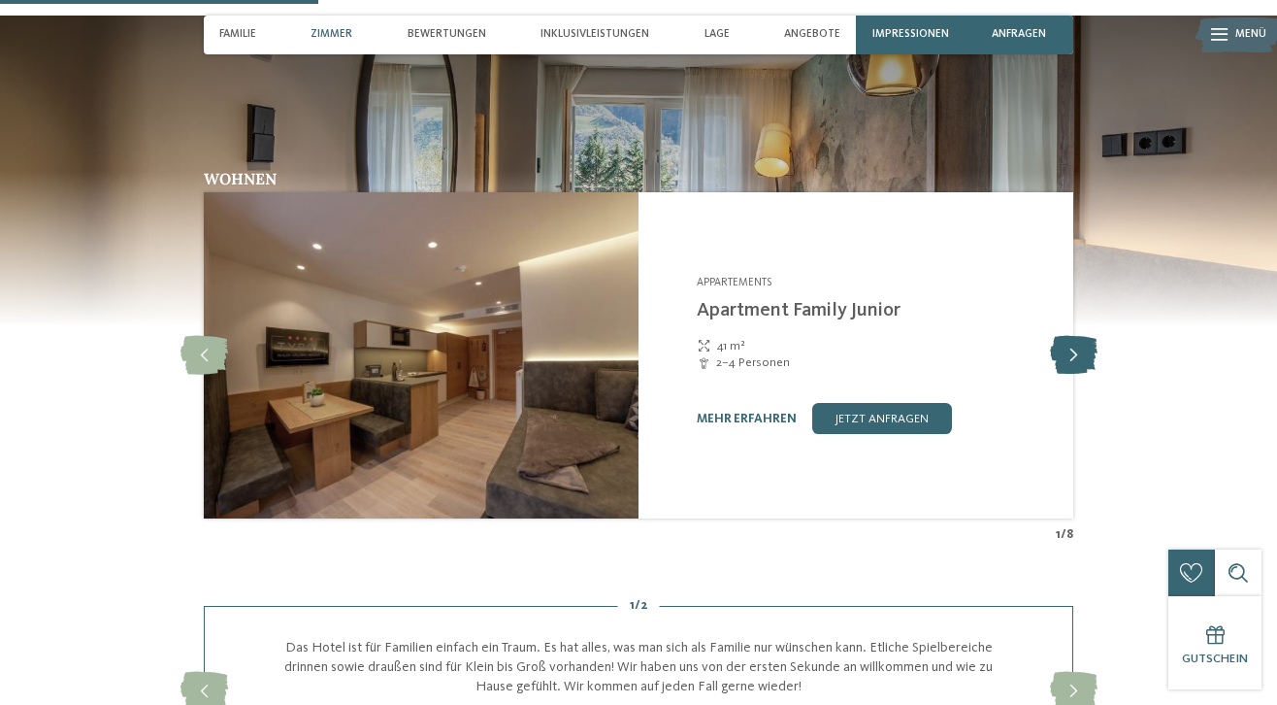
click at [1079, 347] on icon at bounding box center [1074, 355] width 48 height 39
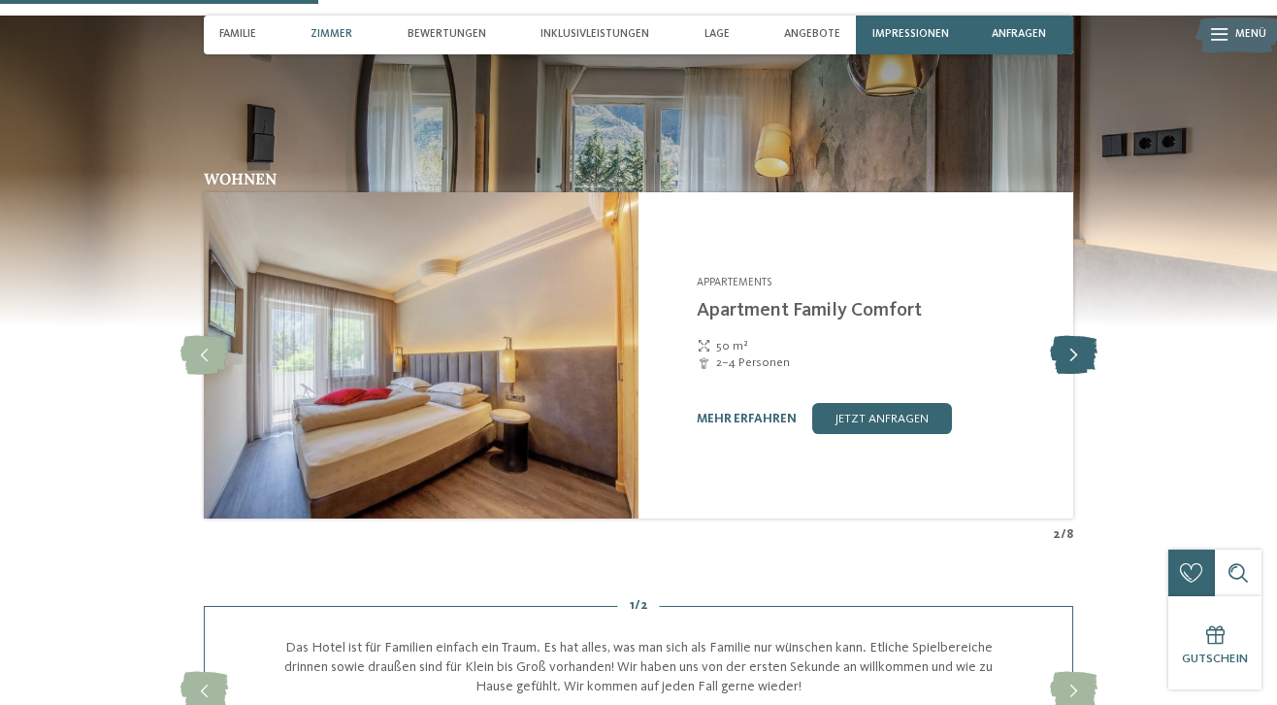
click at [1079, 347] on icon at bounding box center [1074, 355] width 48 height 39
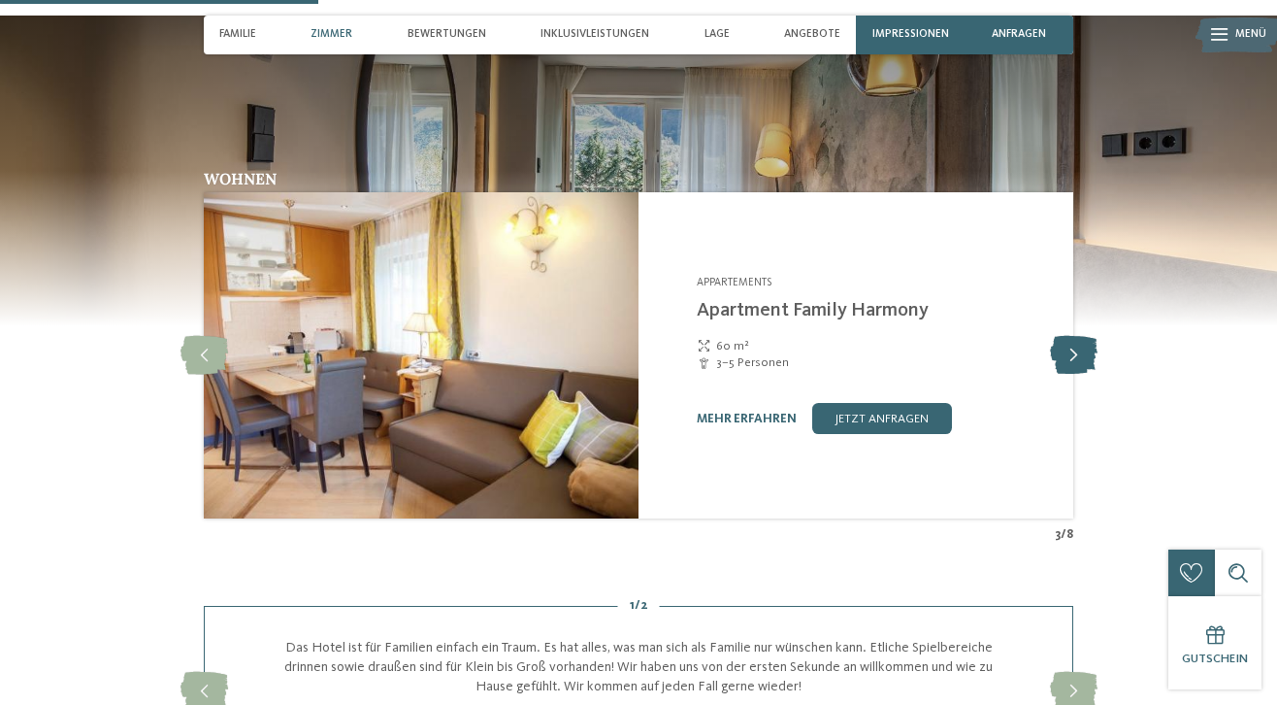
click at [1079, 347] on icon at bounding box center [1074, 355] width 48 height 39
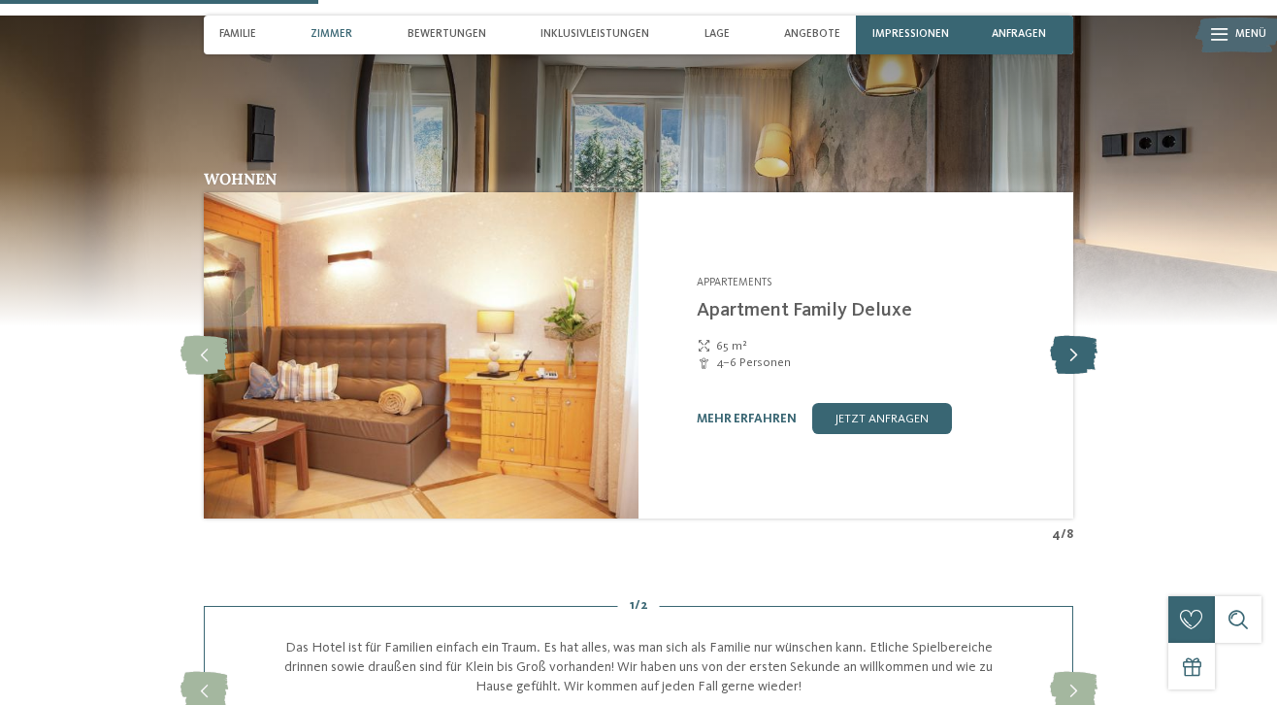
click at [1079, 347] on icon at bounding box center [1074, 355] width 48 height 39
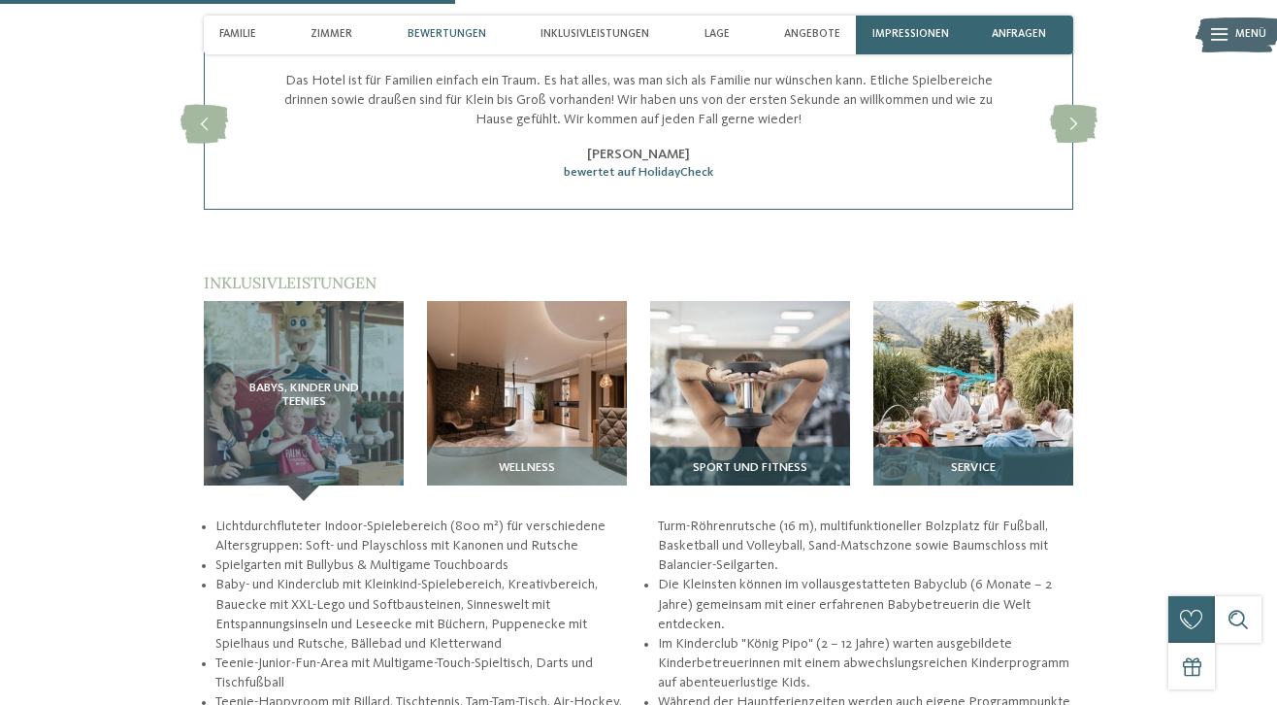
scroll to position [1919, 0]
